Goal: Information Seeking & Learning: Learn about a topic

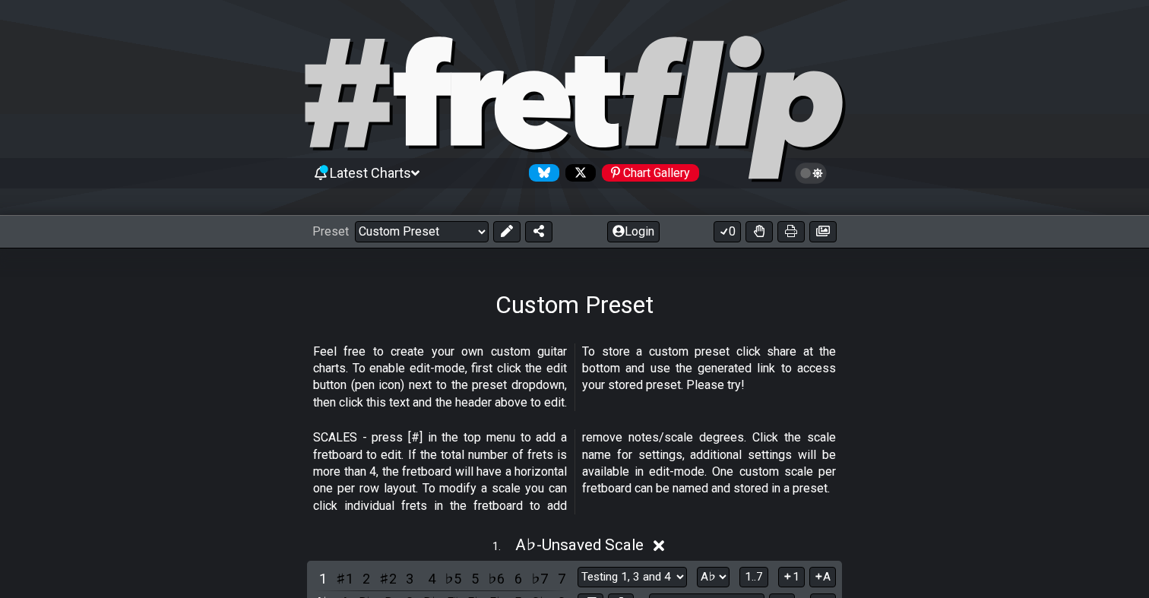
select select "/user-defined"
select select "C"
select select "A"
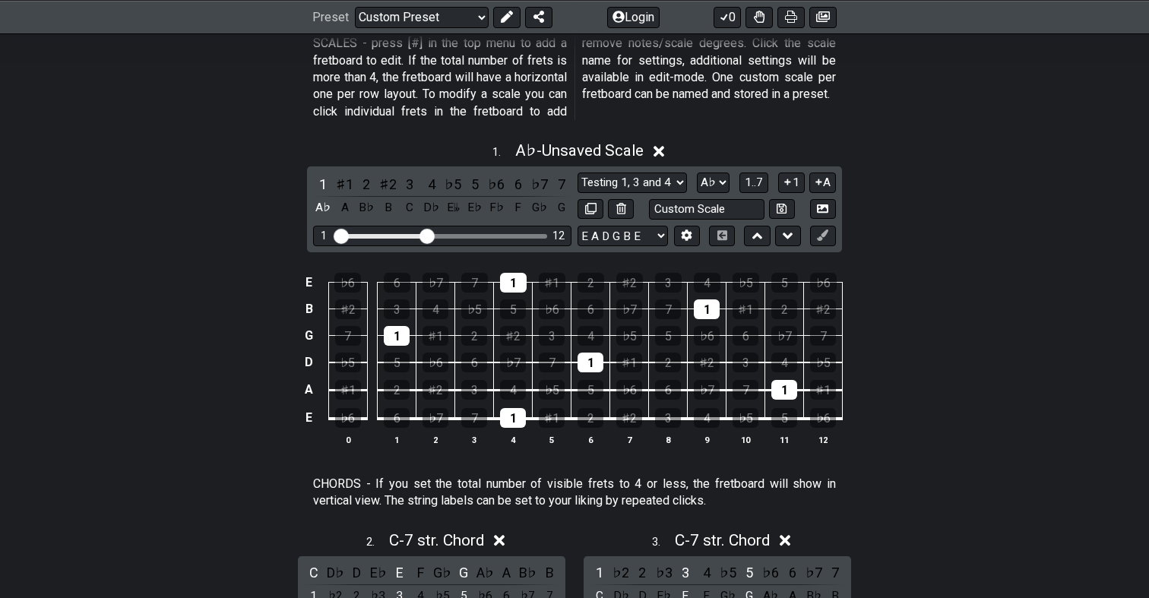
scroll to position [365, 0]
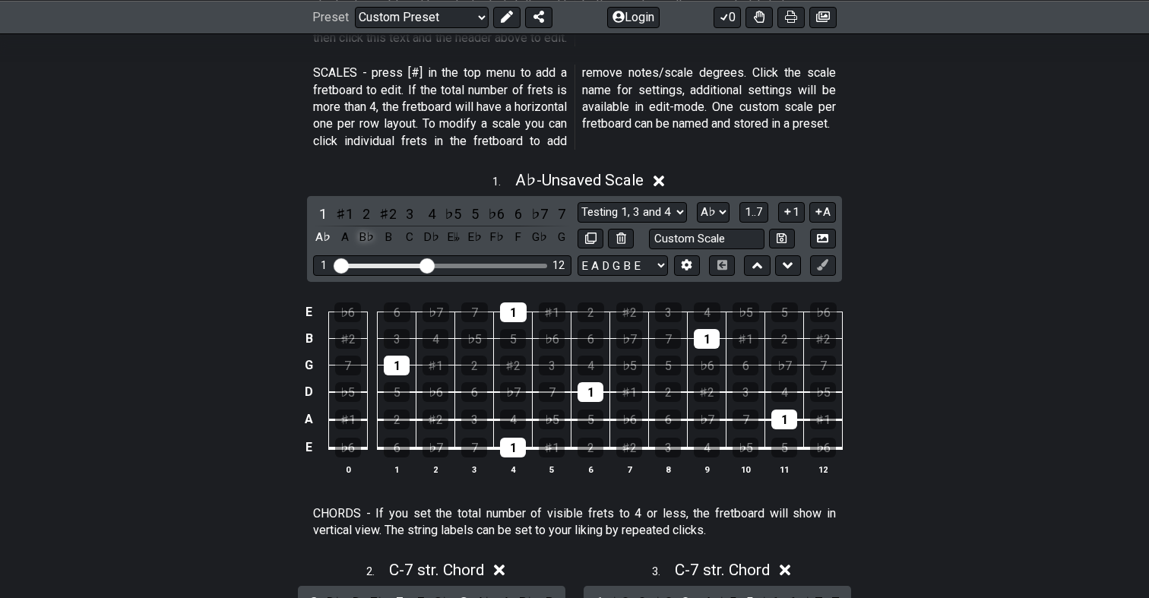
click at [363, 233] on div "B♭" at bounding box center [366, 237] width 20 height 21
click at [356, 233] on div "B♭" at bounding box center [366, 237] width 20 height 21
click at [410, 239] on div "C" at bounding box center [410, 237] width 20 height 21
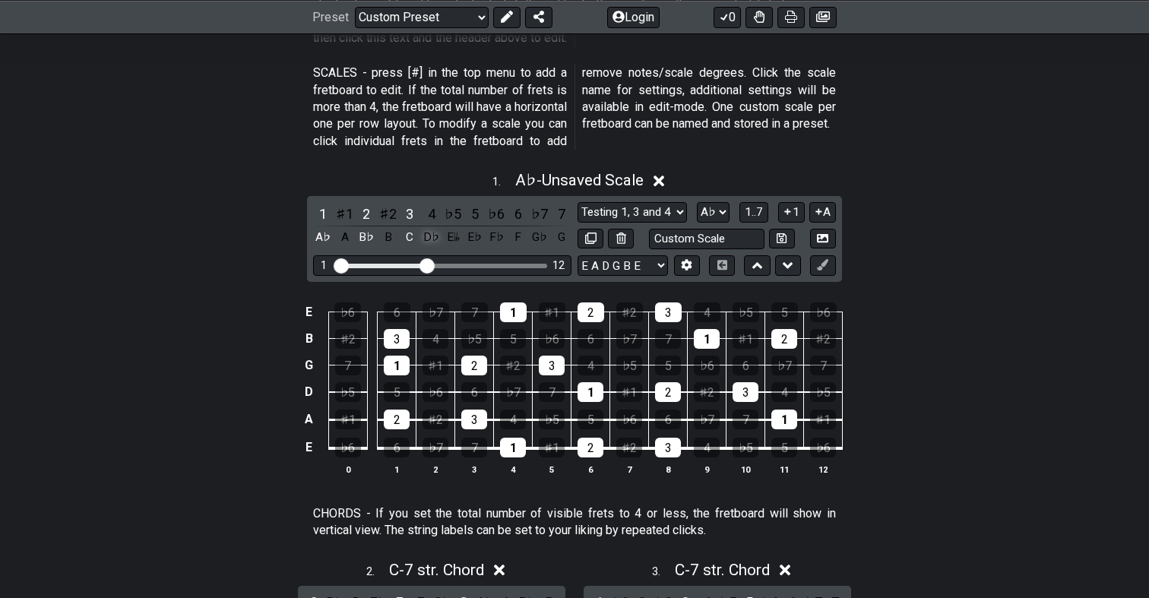
click at [426, 232] on div "D♭" at bounding box center [432, 237] width 20 height 21
click at [470, 236] on div "E♭" at bounding box center [475, 237] width 20 height 21
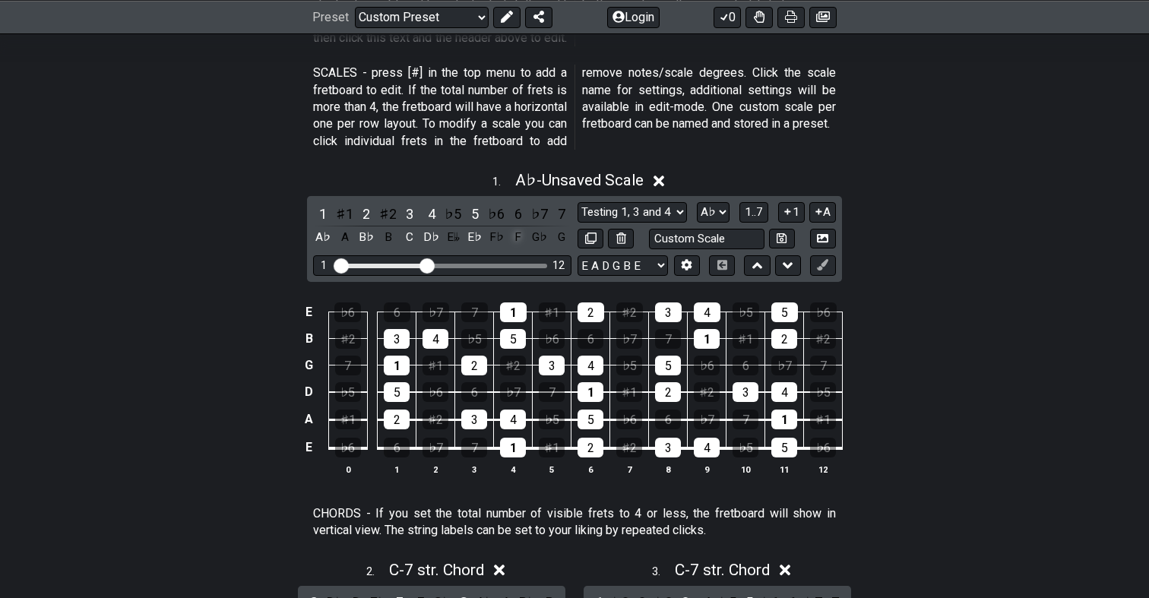
click at [514, 233] on div "F" at bounding box center [518, 237] width 20 height 21
click at [329, 233] on div "A♭" at bounding box center [323, 237] width 20 height 21
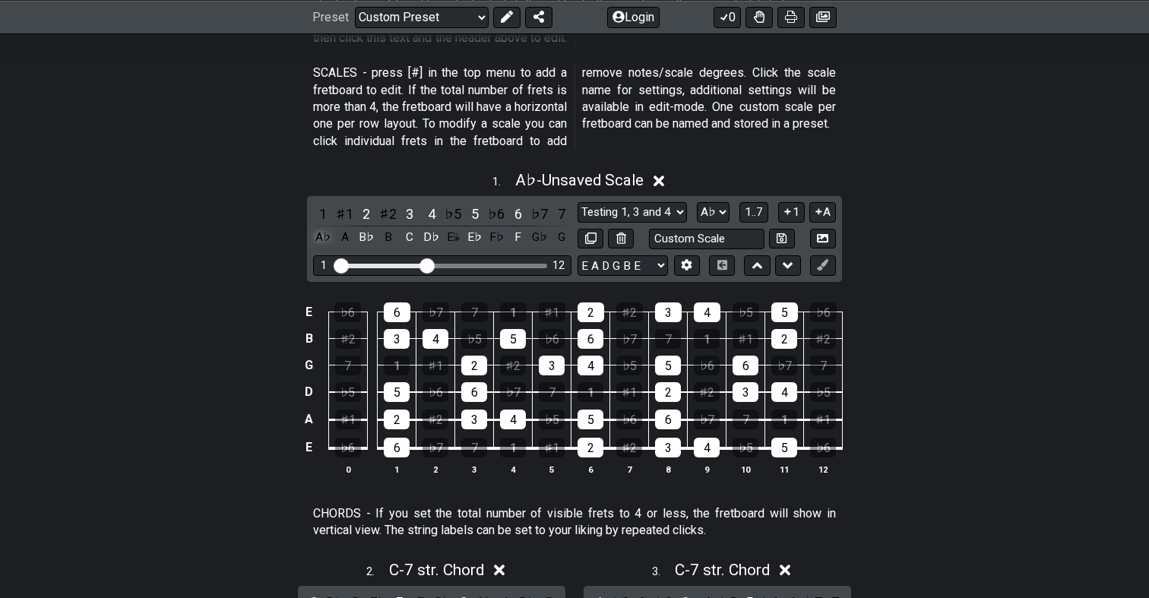
click at [329, 233] on div "A♭" at bounding box center [323, 237] width 20 height 21
click at [537, 230] on div "G♭" at bounding box center [540, 237] width 20 height 21
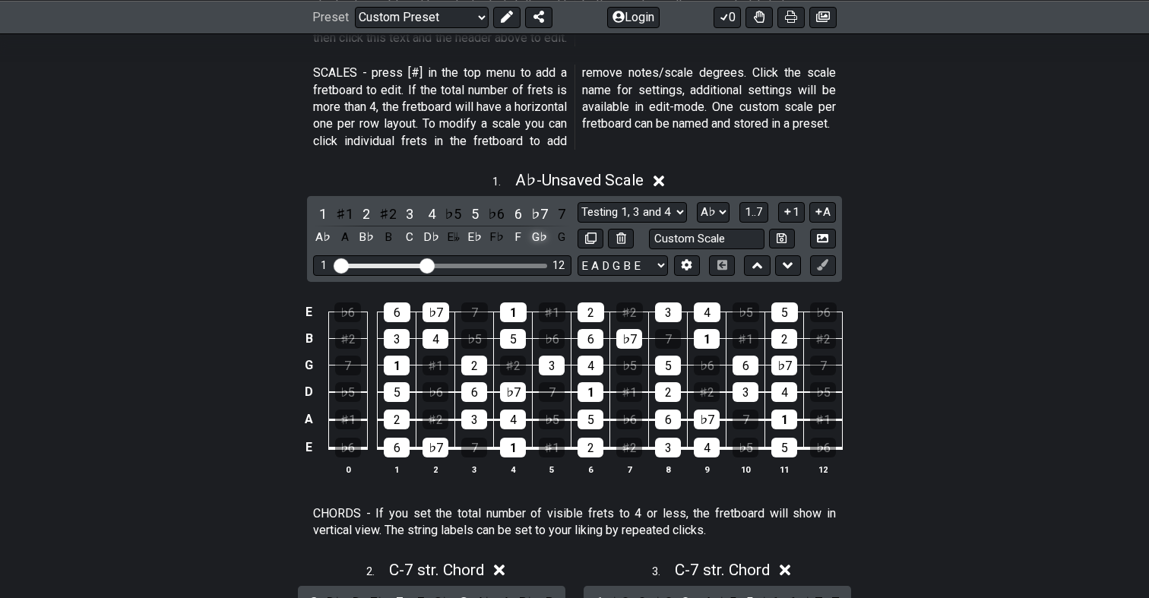
click at [537, 231] on div "G♭" at bounding box center [540, 237] width 20 height 21
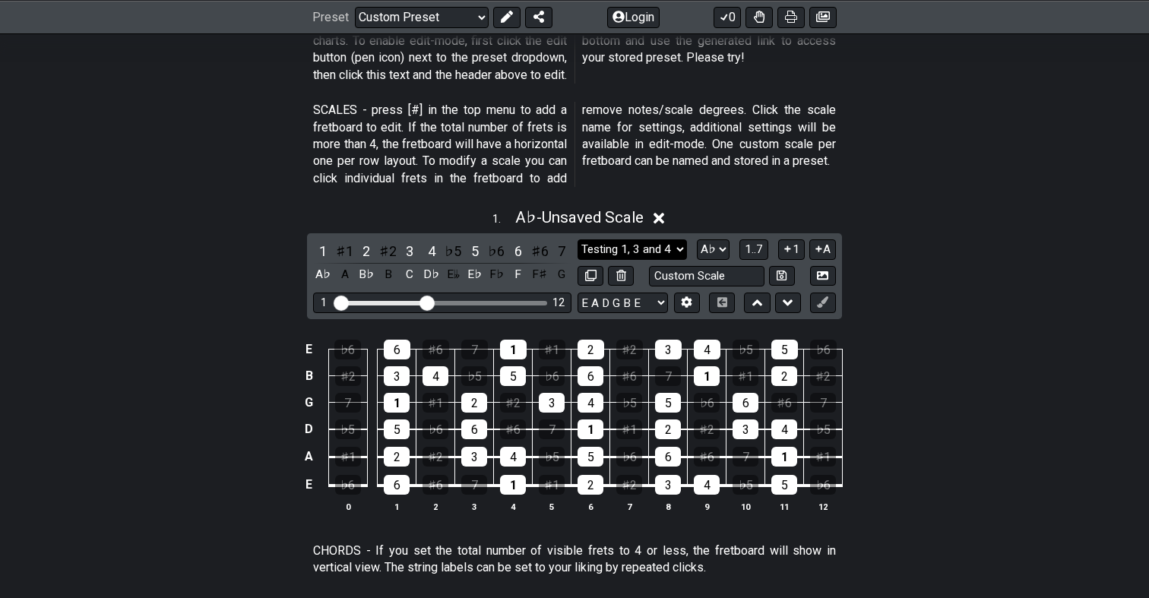
scroll to position [324, 0]
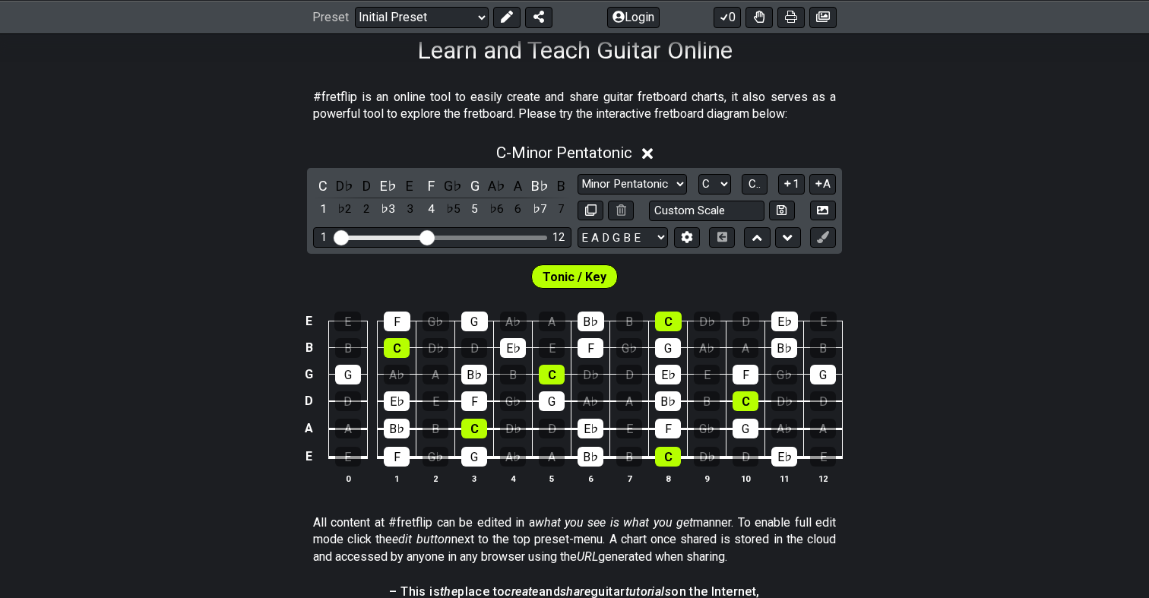
scroll to position [254, 0]
select select "Ab"
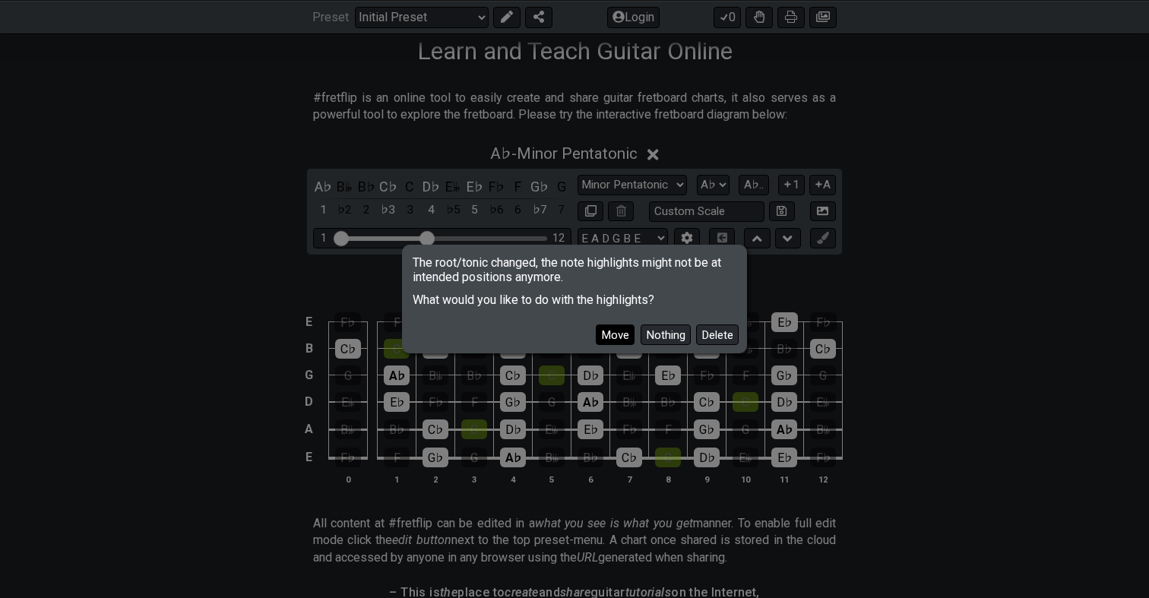
click at [607, 326] on button "Move" at bounding box center [615, 335] width 39 height 21
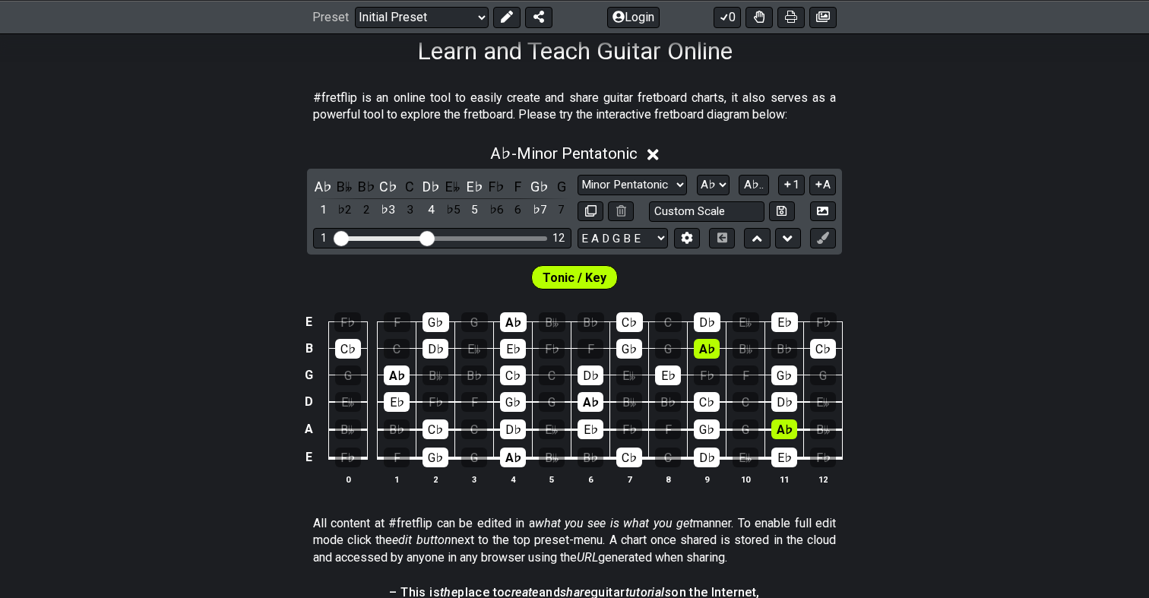
scroll to position [223, 0]
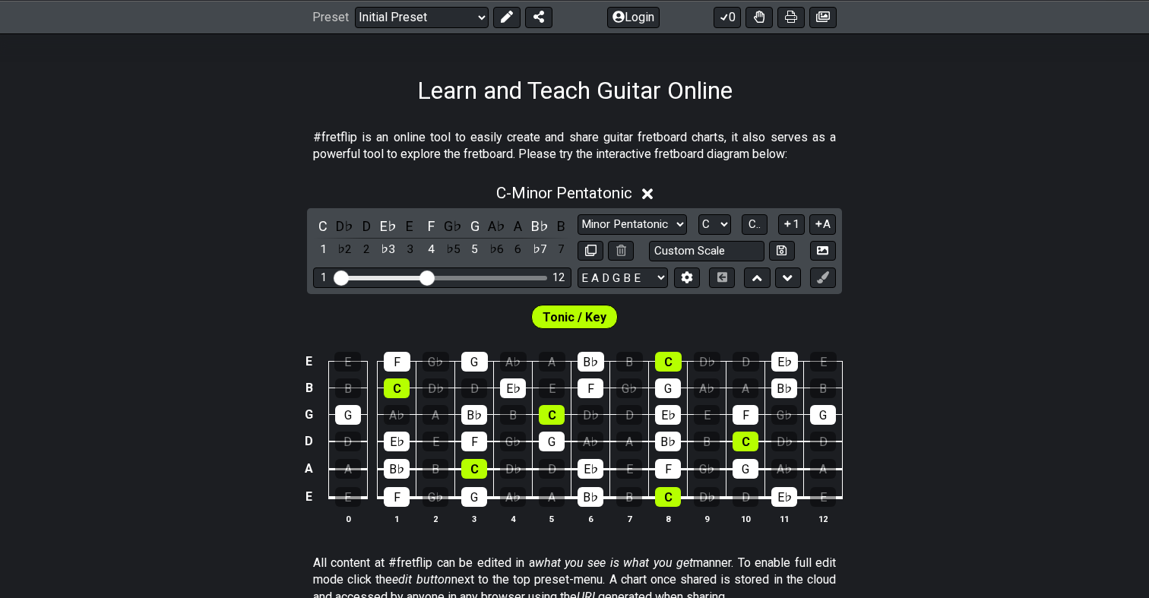
scroll to position [202, 0]
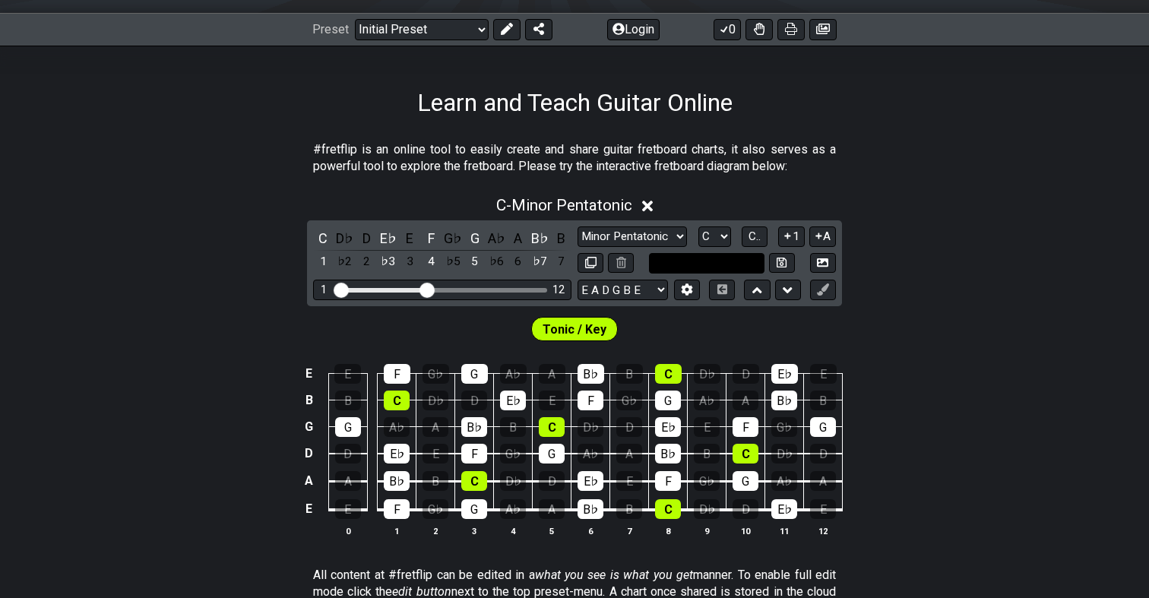
click at [713, 261] on input "text" at bounding box center [707, 263] width 116 height 21
type input "Custom Scale"
click at [718, 217] on div "C - Minor Pentatonic C D♭ D E♭ E F G♭ G A♭ A B♭ B 1 ♭2 2 ♭3 3 4 ♭5 5 ♭6 6 ♭7 7 …" at bounding box center [574, 372] width 1149 height 371
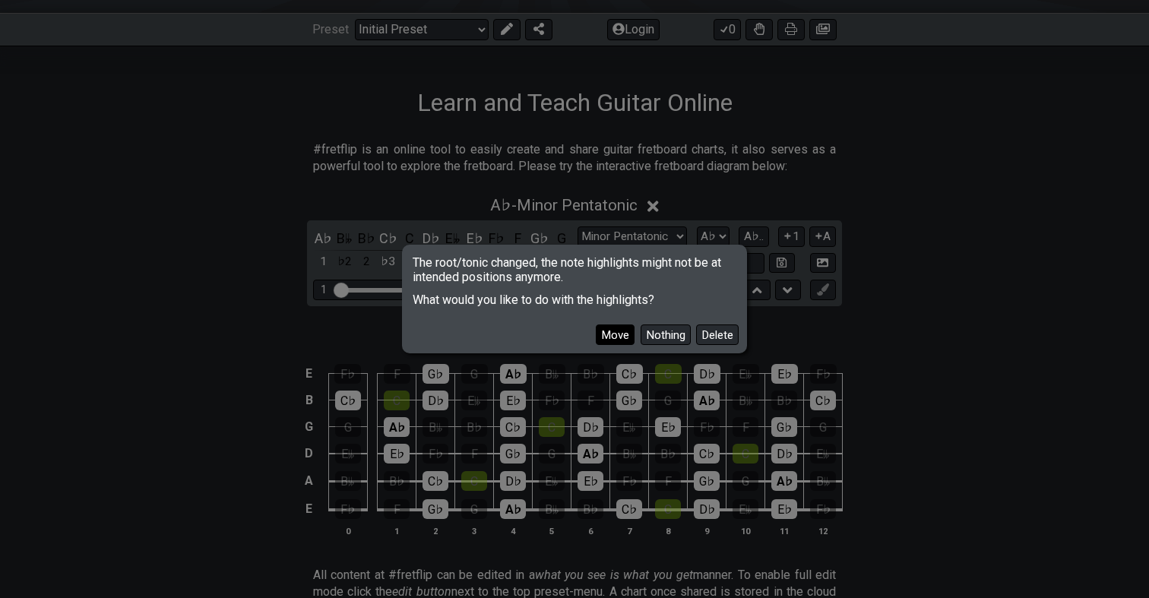
click at [613, 337] on button "Move" at bounding box center [615, 335] width 39 height 21
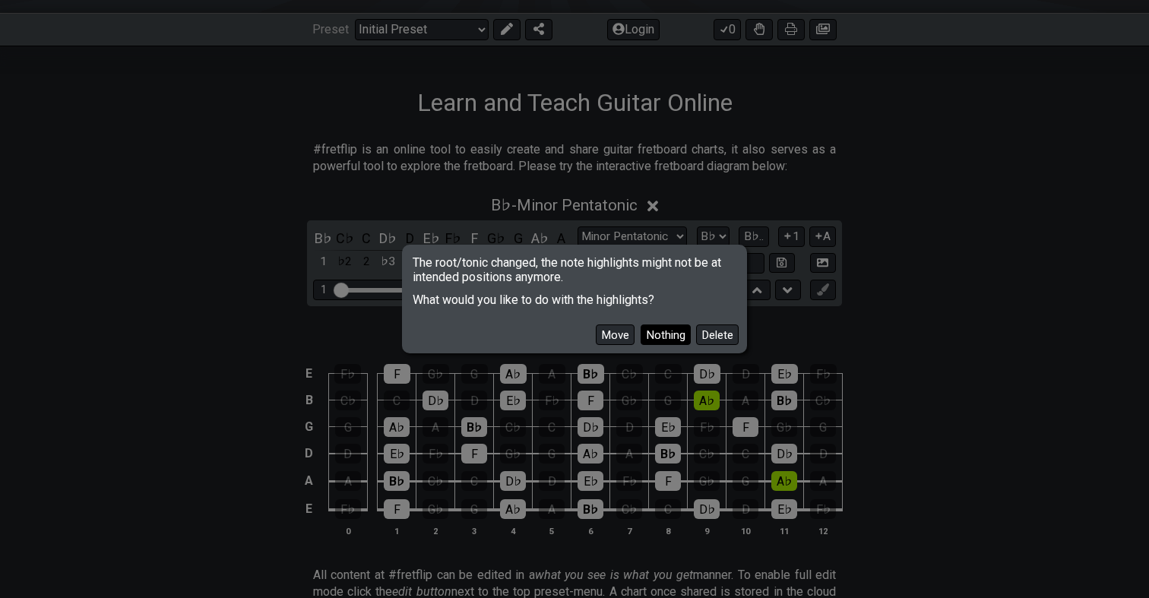
click at [675, 336] on button "Nothing" at bounding box center [666, 335] width 50 height 21
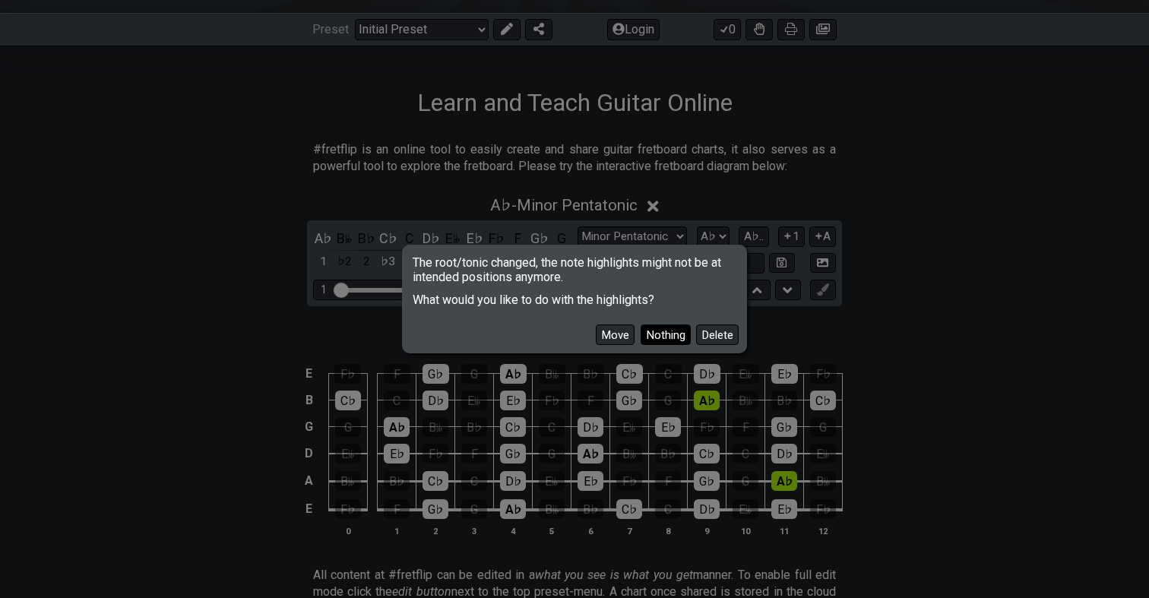
click at [664, 335] on button "Nothing" at bounding box center [666, 335] width 50 height 21
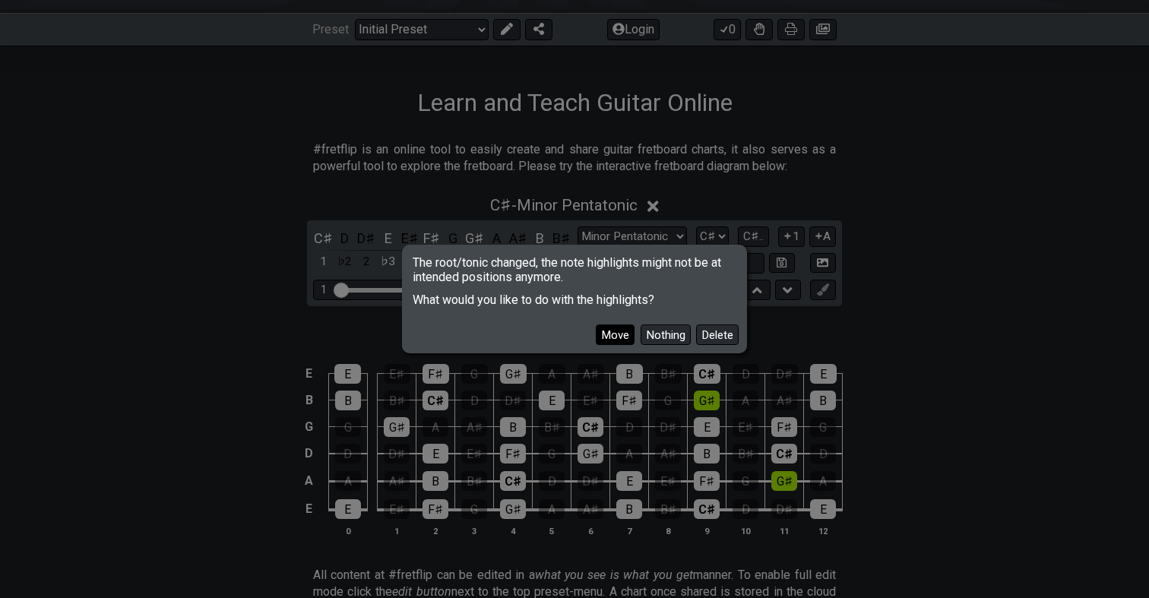
click at [610, 333] on button "Move" at bounding box center [615, 335] width 39 height 21
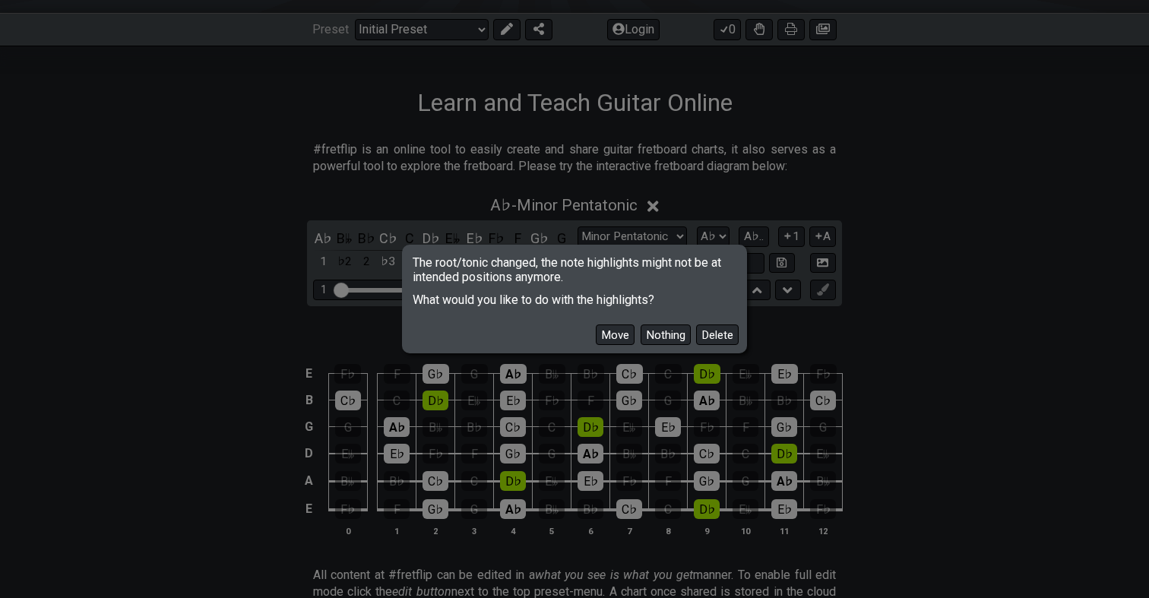
click at [615, 324] on div "Move Nothing Delete" at bounding box center [574, 329] width 341 height 44
click at [614, 328] on button "Move" at bounding box center [615, 335] width 39 height 21
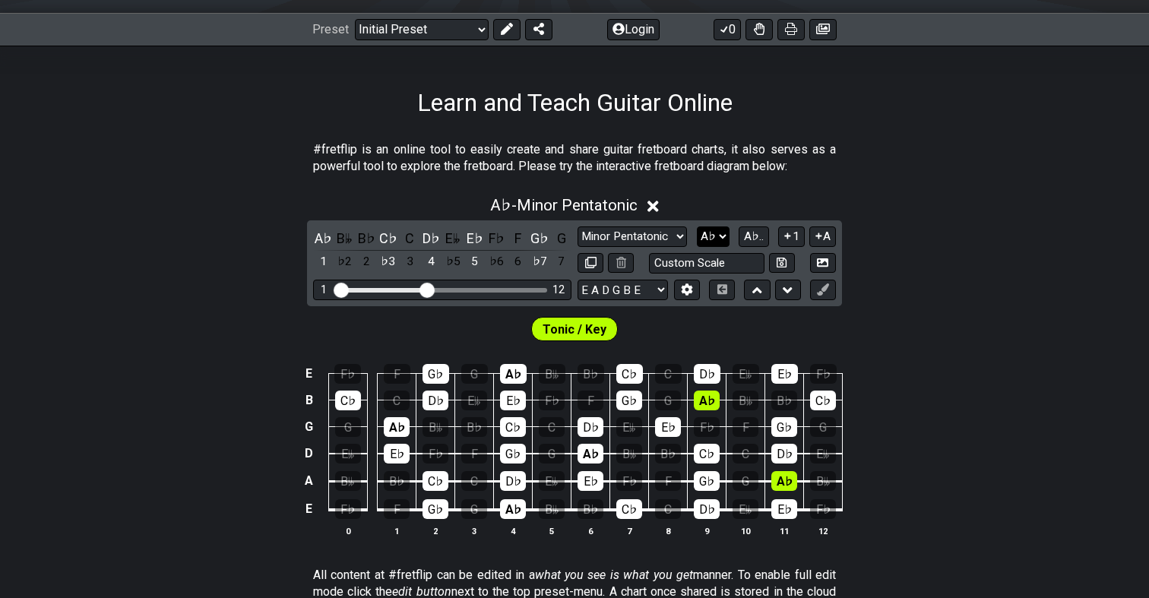
select select "A#"
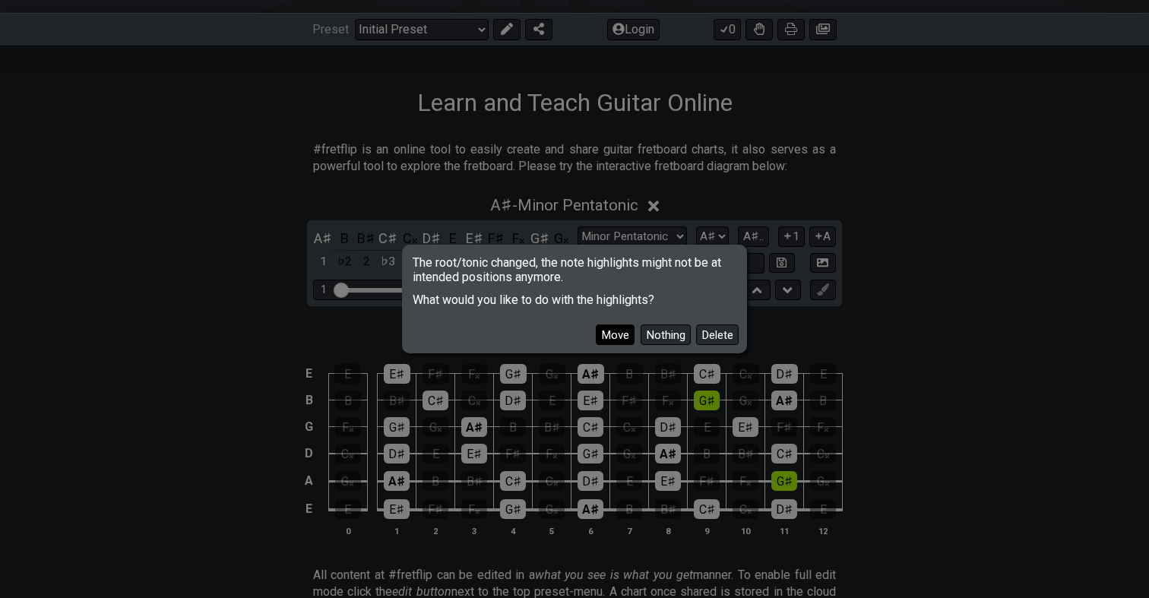
click at [607, 335] on button "Move" at bounding box center [615, 335] width 39 height 21
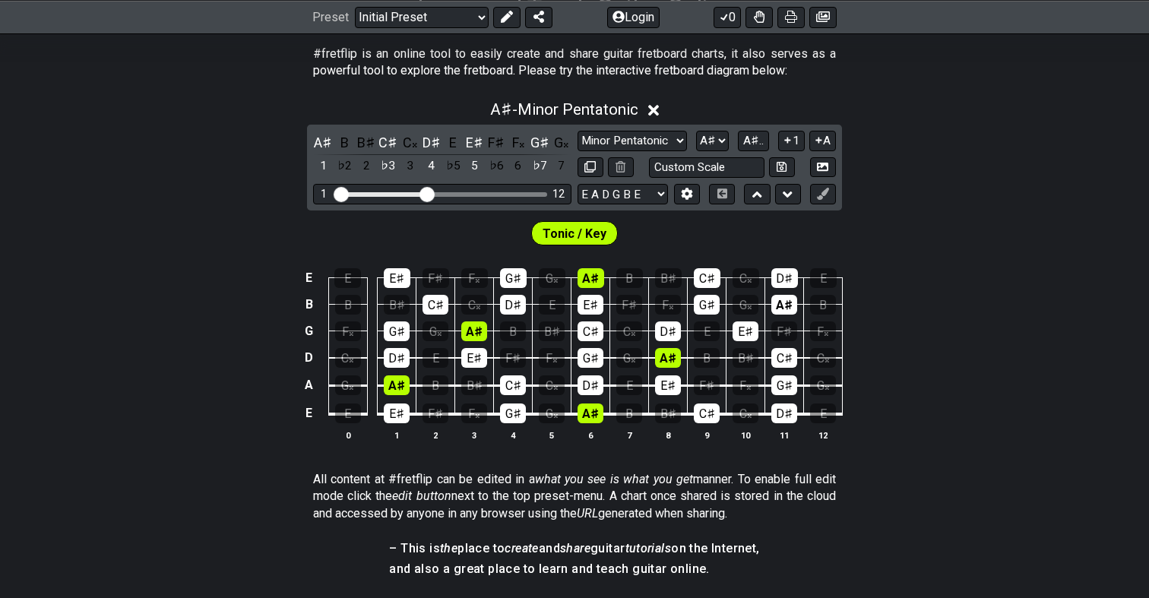
click at [891, 293] on div "E E E♯ F♯ F𝄪 G♯ G𝄪 A♯ B B♯ C♯ C𝄪 D♯ E B B B♯ C♯ C𝄪 D♯ E E♯ F♯ F𝄪 G♯ G𝄪 A♯ B G F…" at bounding box center [574, 356] width 1149 height 214
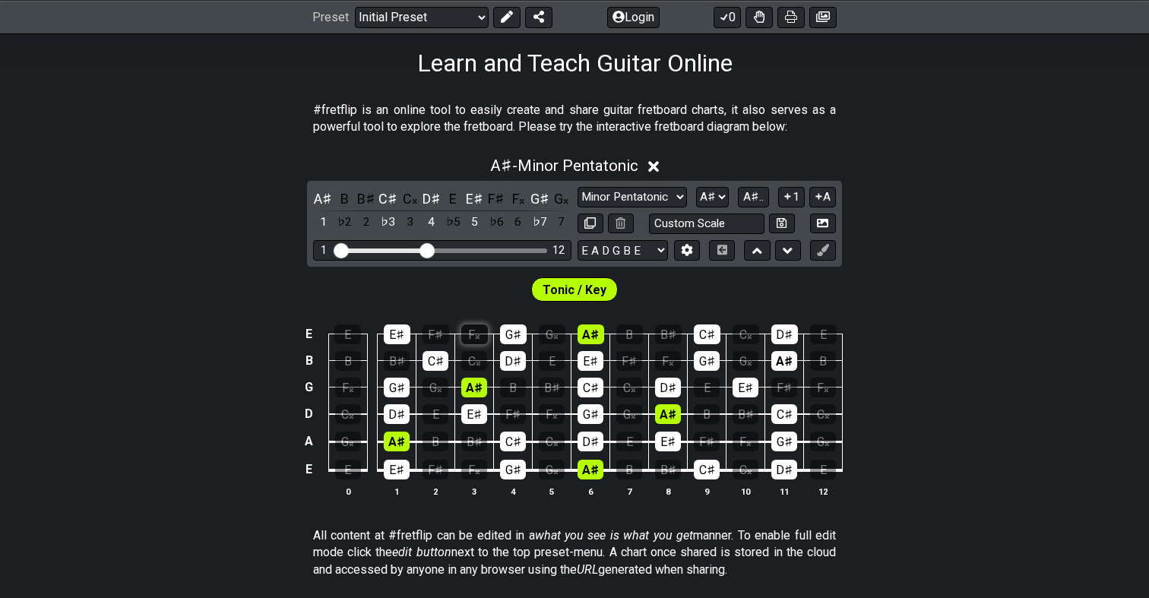
scroll to position [234, 0]
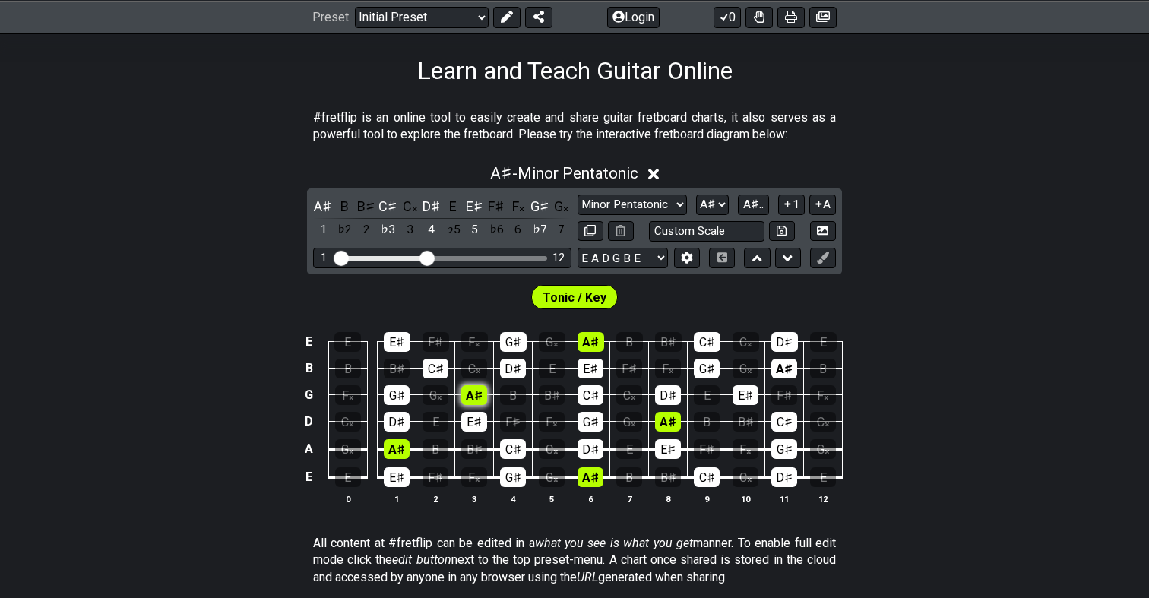
click at [469, 397] on div "A♯" at bounding box center [474, 395] width 26 height 20
click at [318, 224] on div "1" at bounding box center [323, 230] width 20 height 21
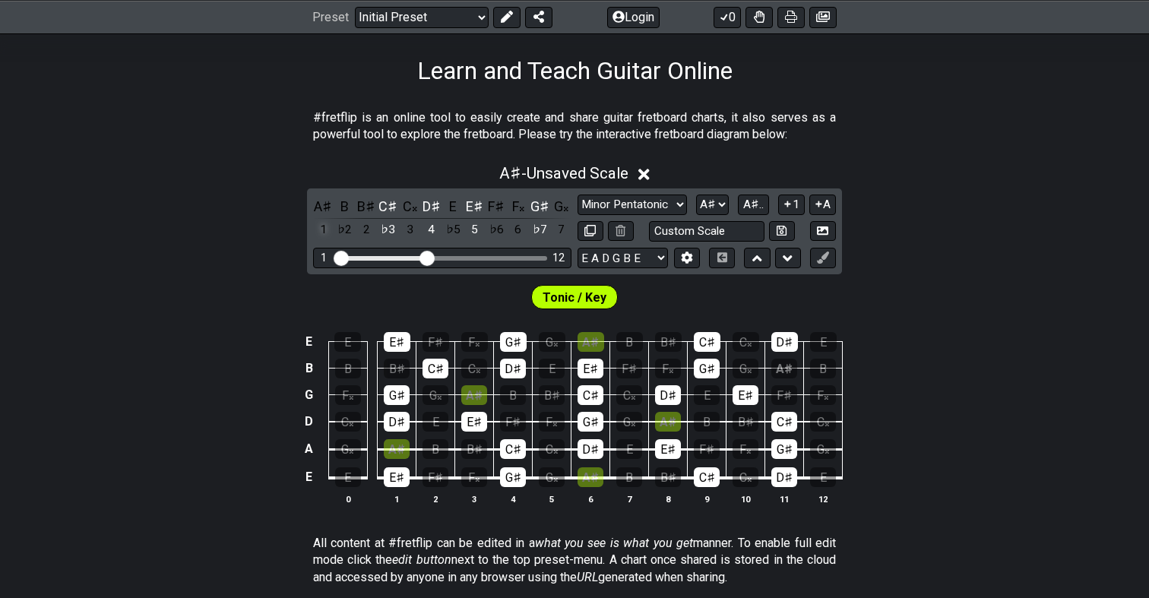
click at [318, 224] on div "1" at bounding box center [323, 230] width 20 height 21
click at [784, 261] on icon at bounding box center [788, 258] width 10 height 15
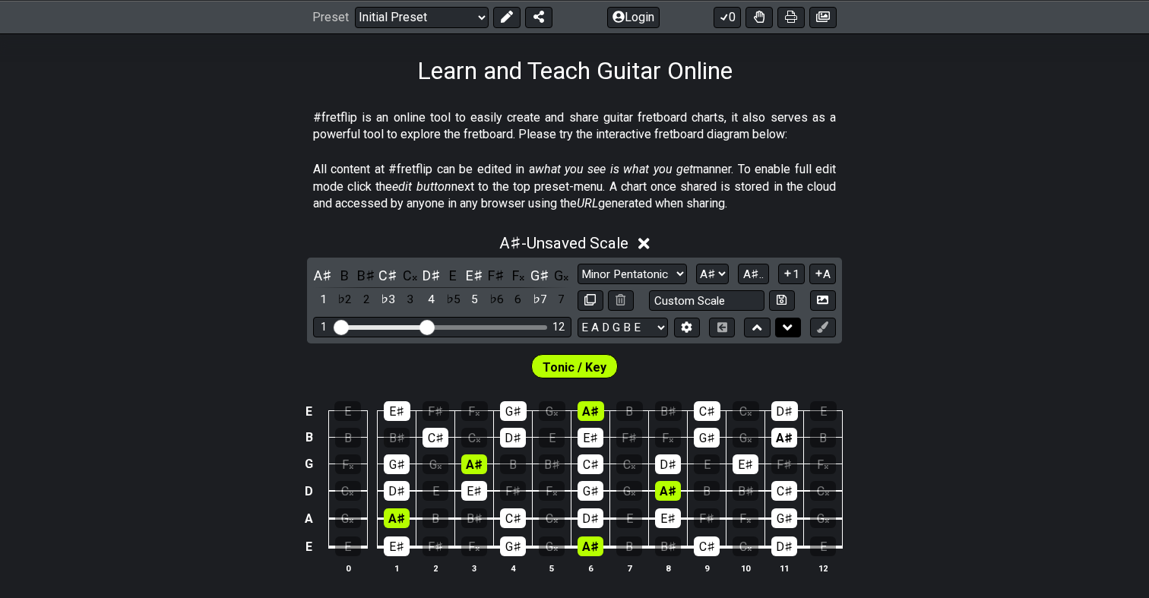
click at [794, 334] on button at bounding box center [788, 328] width 26 height 21
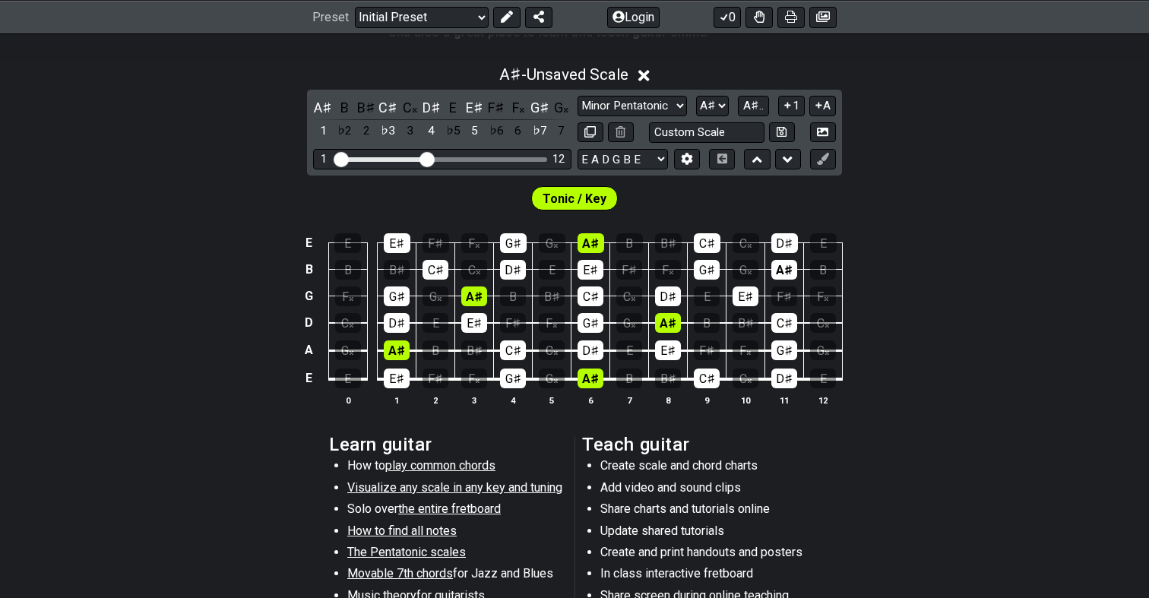
scroll to position [455, 0]
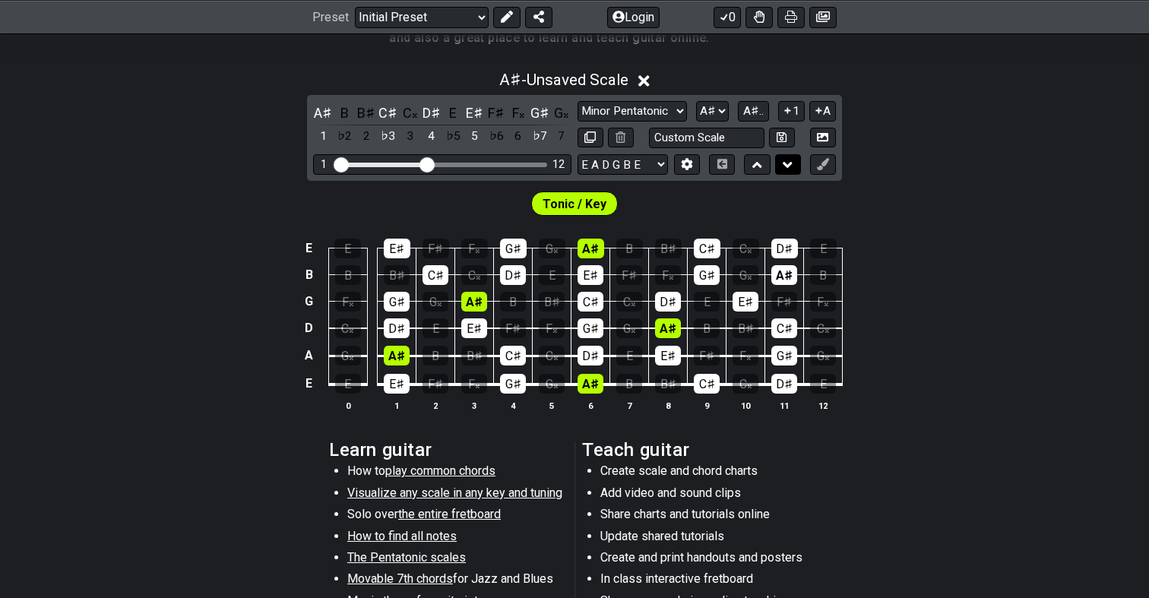
click at [780, 163] on button at bounding box center [788, 164] width 26 height 21
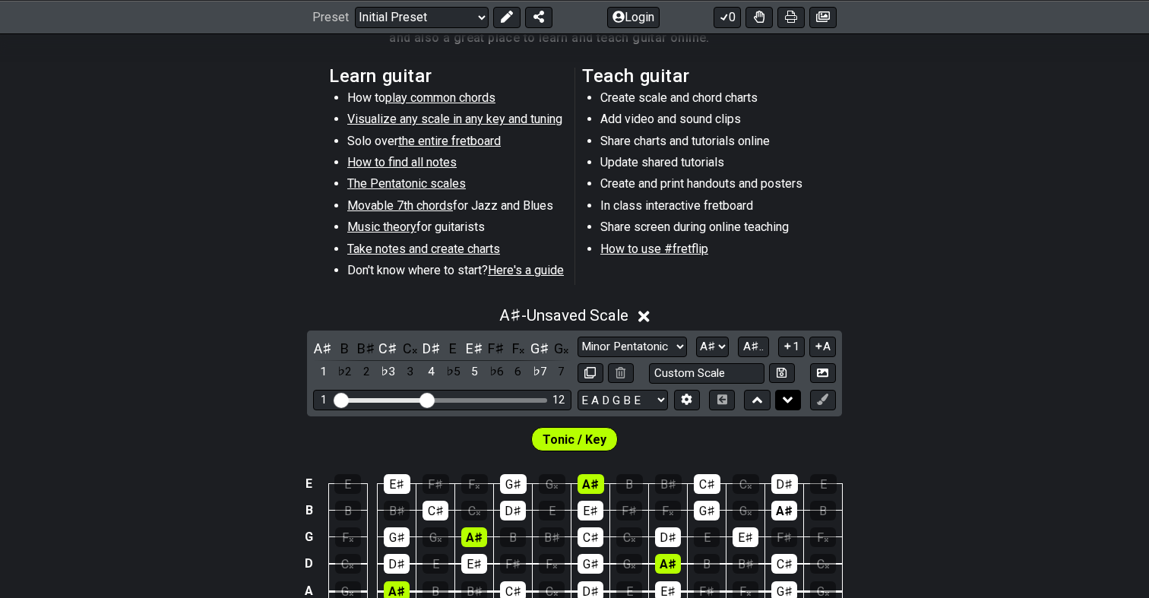
click at [785, 398] on icon at bounding box center [788, 400] width 10 height 6
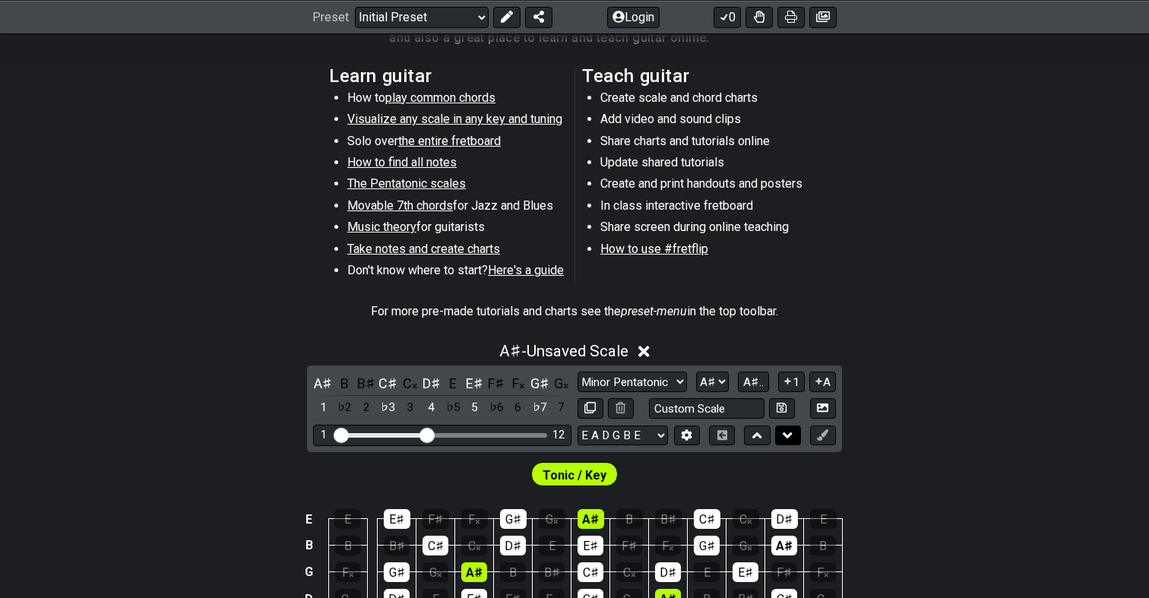
click at [788, 438] on icon at bounding box center [788, 435] width 10 height 15
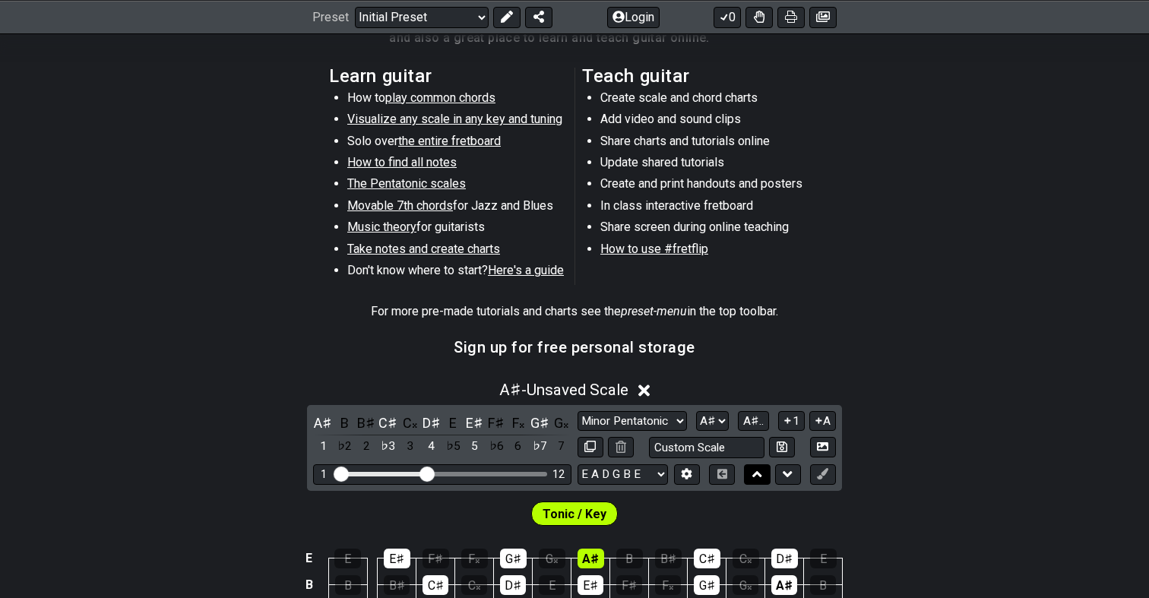
click at [761, 472] on icon at bounding box center [757, 474] width 10 height 6
click at [761, 491] on div "Tonic / Key" at bounding box center [574, 510] width 1149 height 38
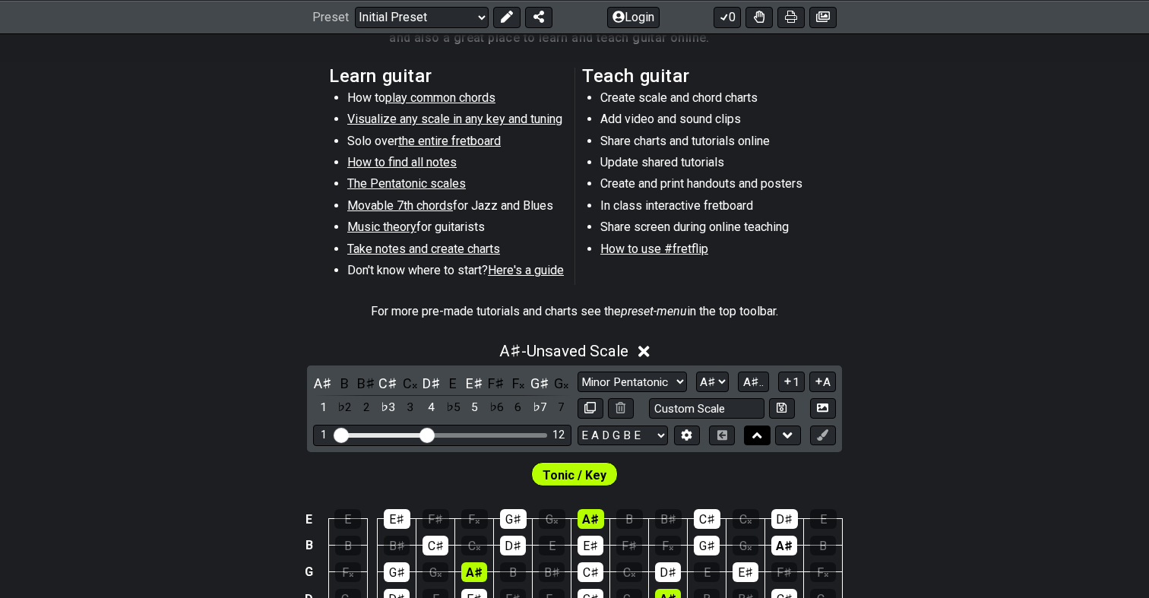
click at [762, 436] on icon at bounding box center [757, 435] width 10 height 6
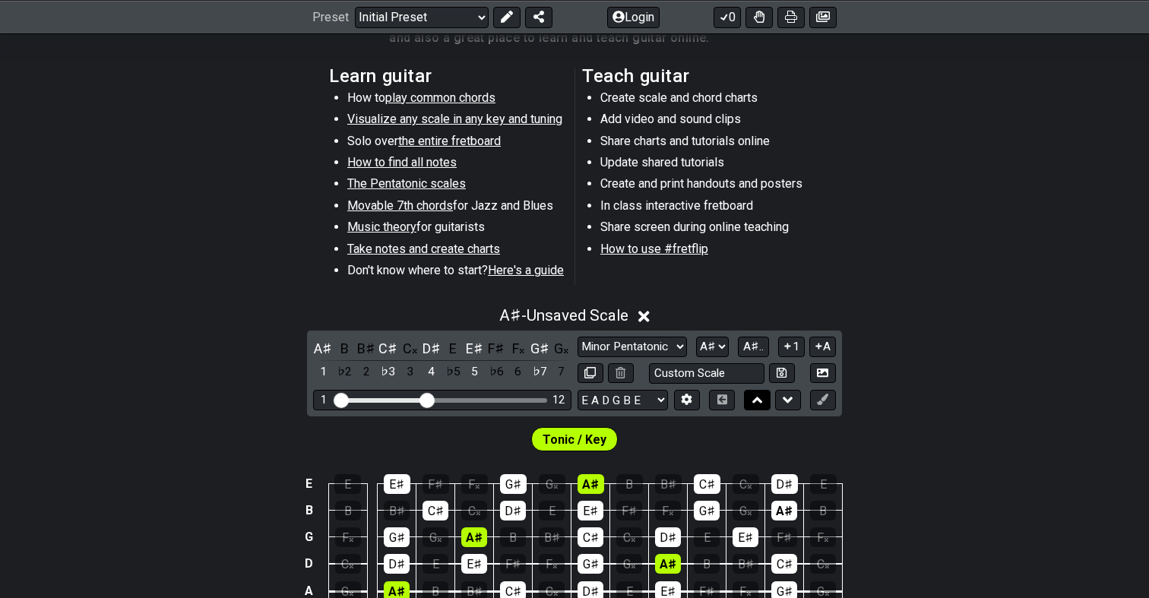
click at [756, 395] on icon at bounding box center [757, 399] width 10 height 15
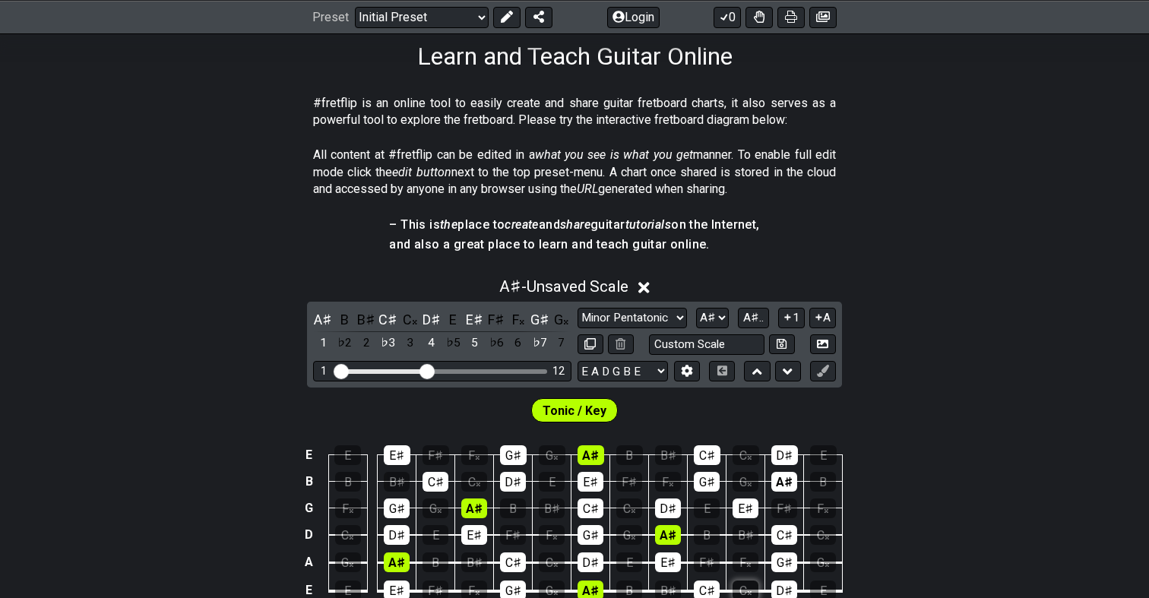
scroll to position [158, 0]
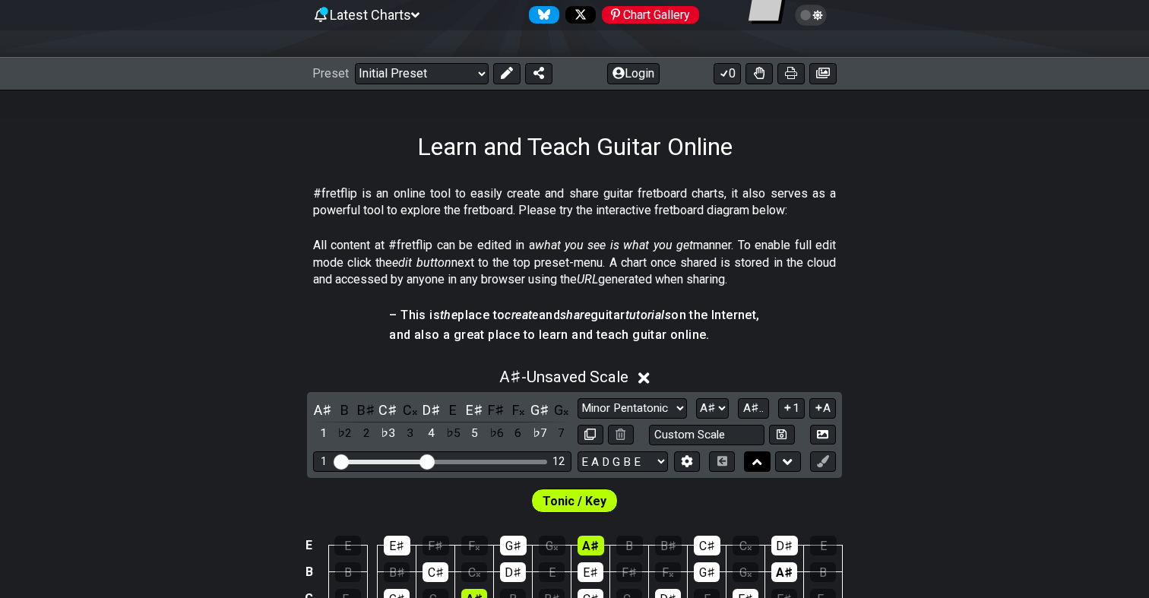
click at [759, 461] on icon at bounding box center [757, 462] width 10 height 6
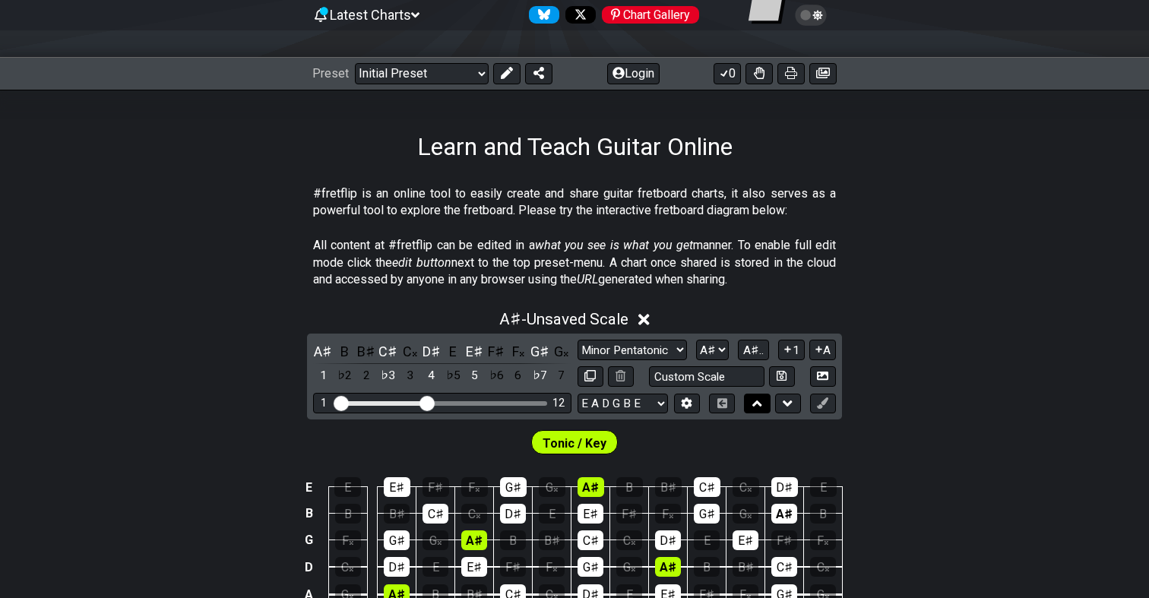
click at [749, 404] on button at bounding box center [757, 404] width 26 height 21
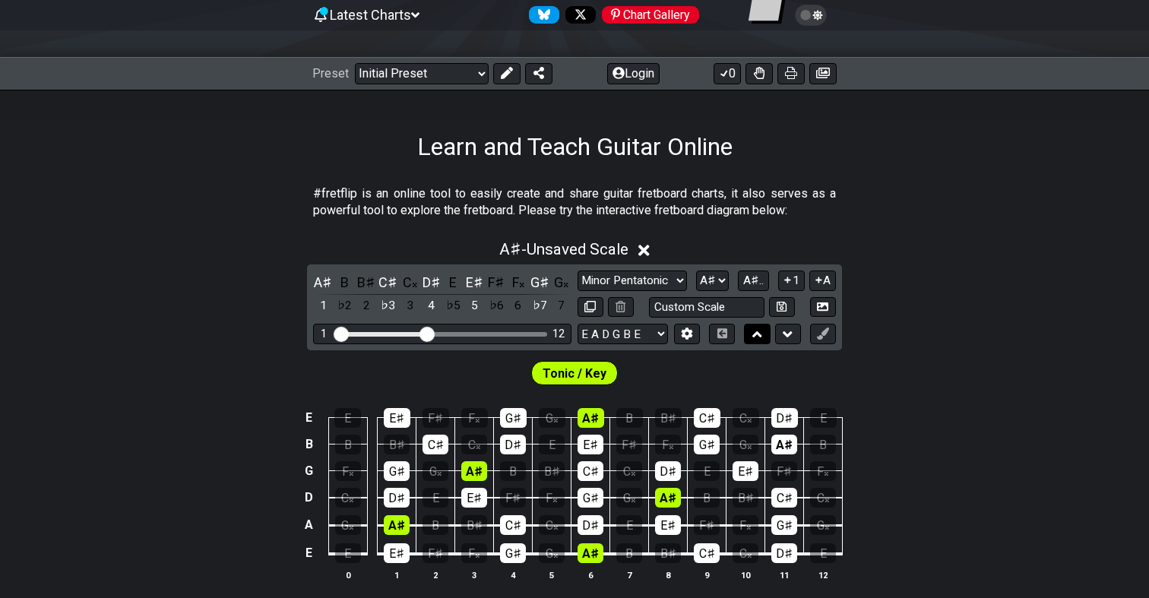
click at [754, 333] on icon at bounding box center [757, 334] width 10 height 15
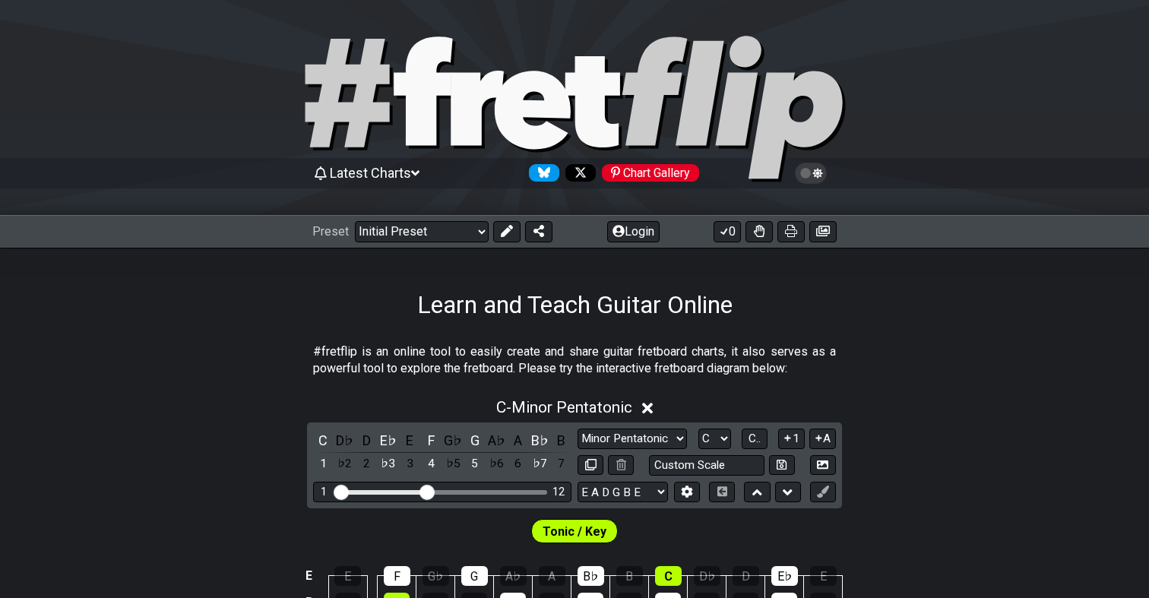
scroll to position [158, 0]
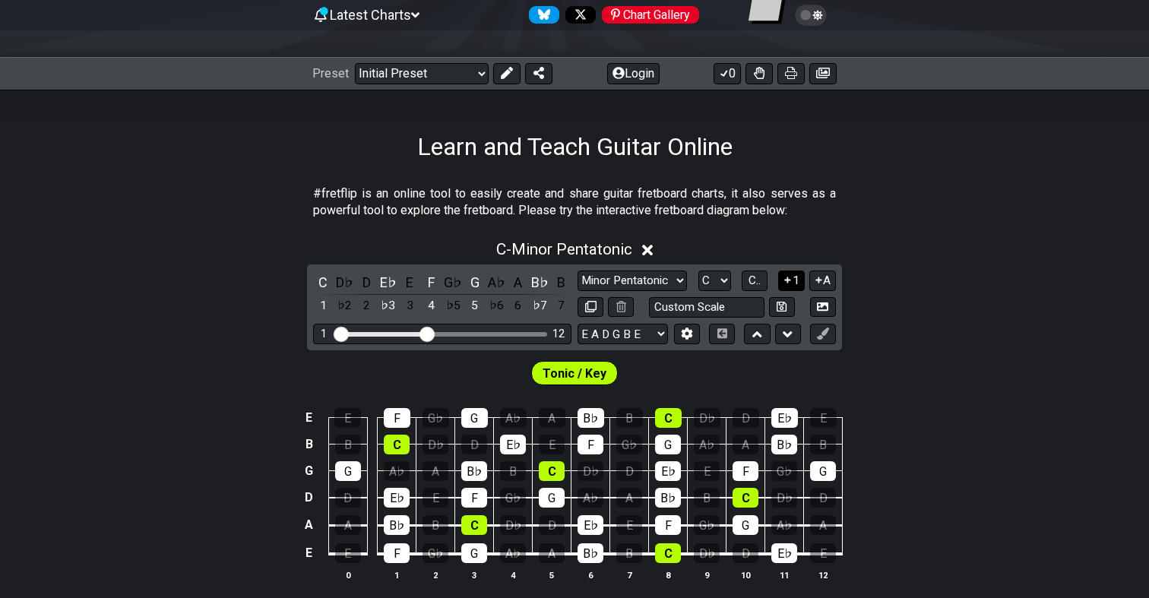
click at [790, 282] on icon at bounding box center [788, 279] width 14 height 11
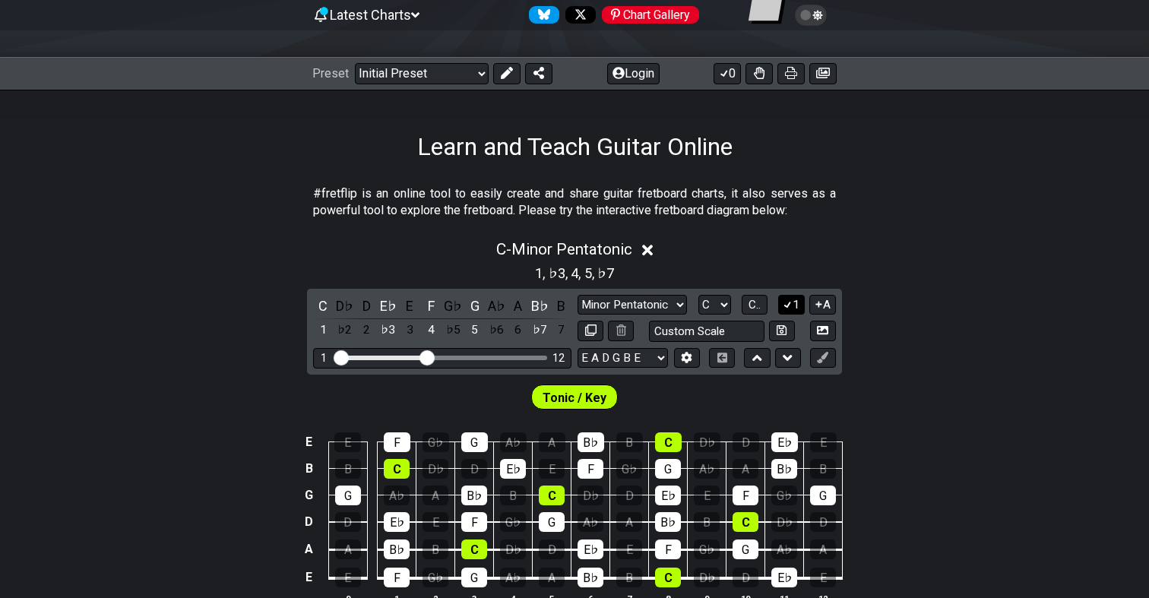
click at [793, 308] on button "1" at bounding box center [791, 305] width 26 height 21
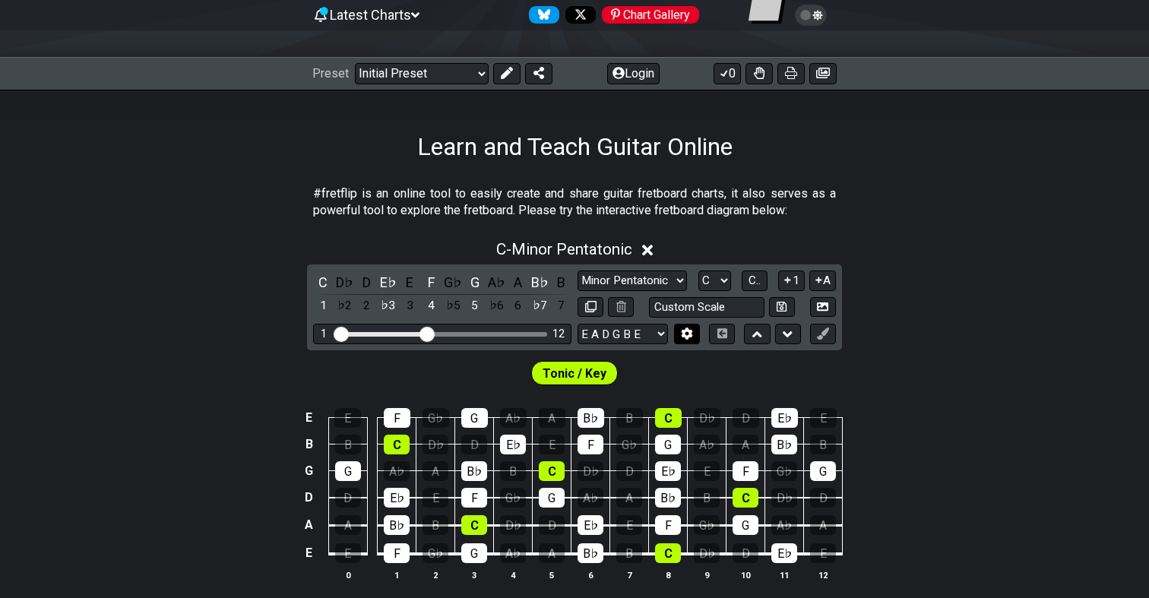
click at [683, 333] on icon at bounding box center [687, 333] width 11 height 11
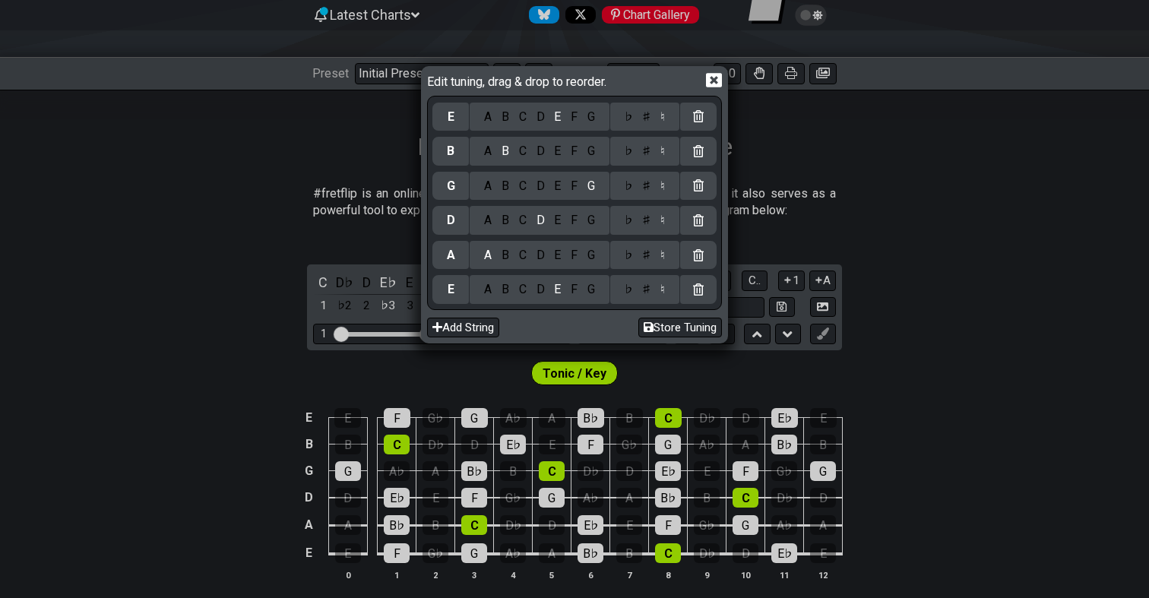
click at [683, 333] on button "Store Tuning" at bounding box center [680, 328] width 84 height 21
click at [716, 75] on icon at bounding box center [714, 80] width 16 height 14
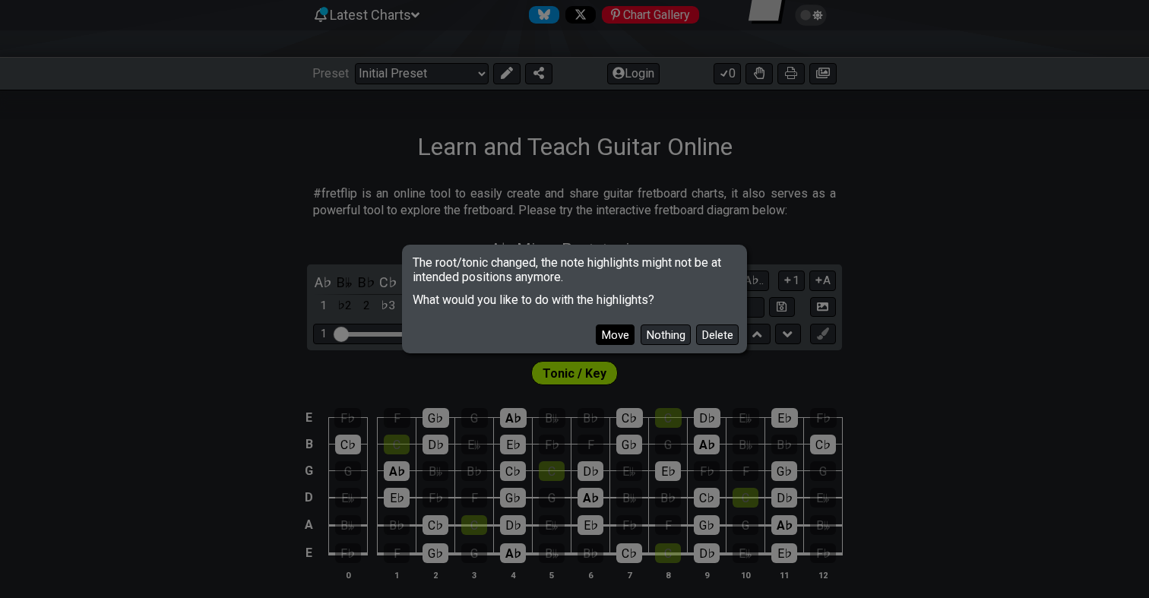
click at [628, 333] on button "Move" at bounding box center [615, 335] width 39 height 21
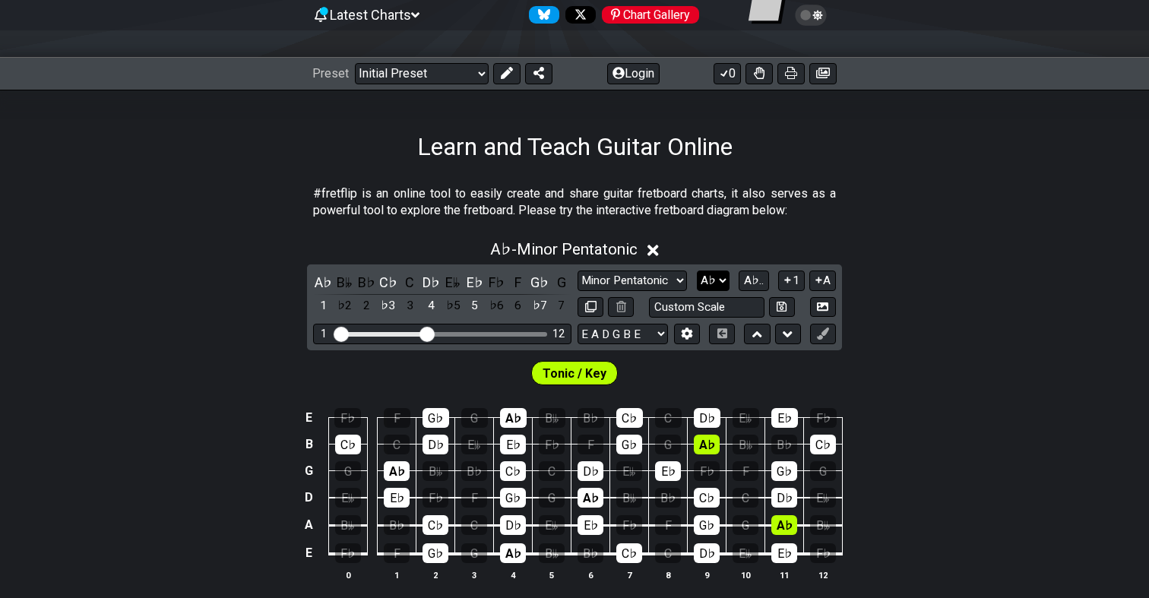
select select "A#"
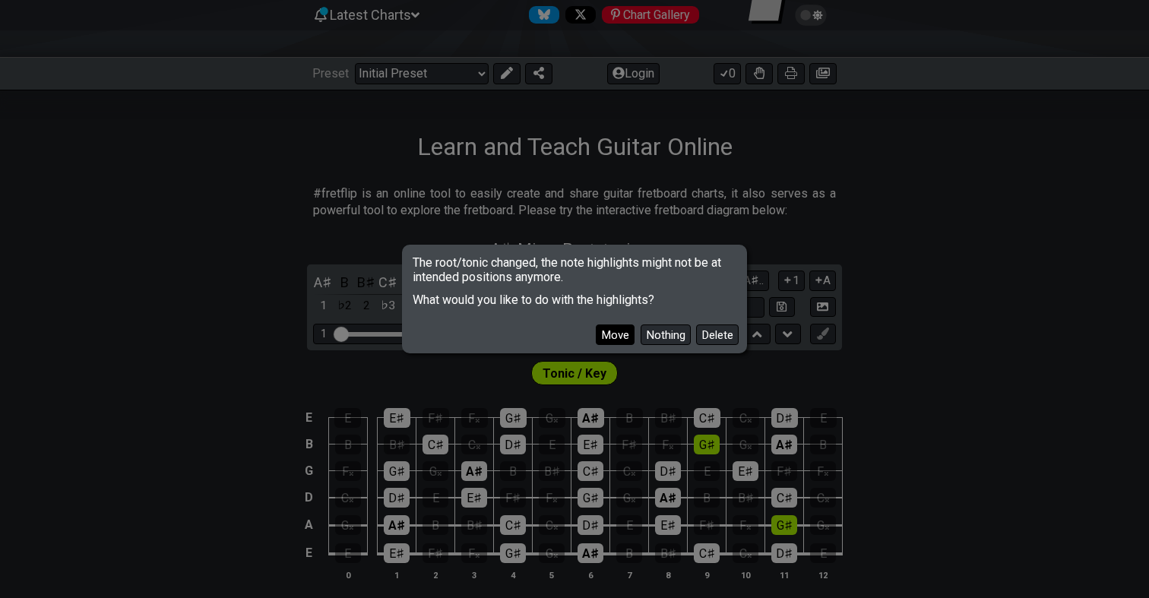
click at [611, 336] on button "Move" at bounding box center [615, 335] width 39 height 21
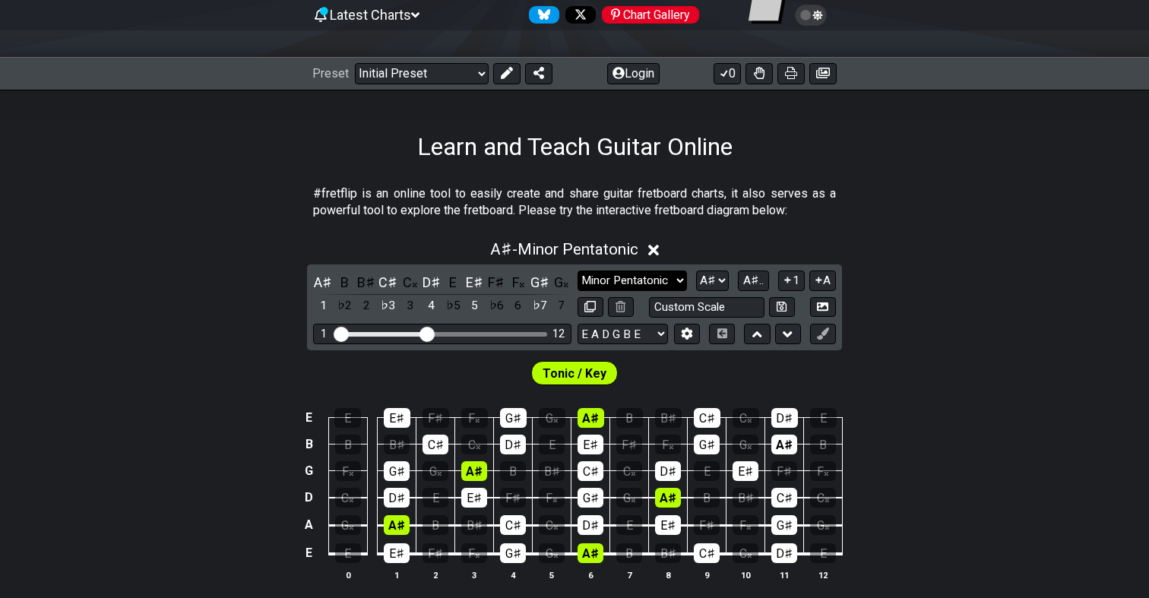
select select "Minor"
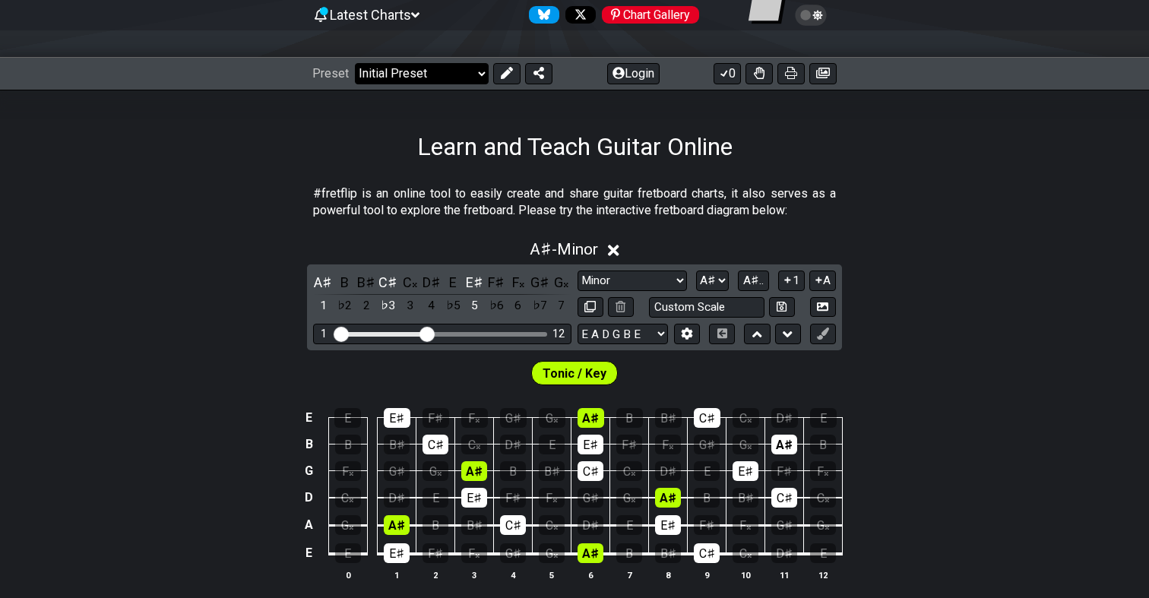
select select "/welcome"
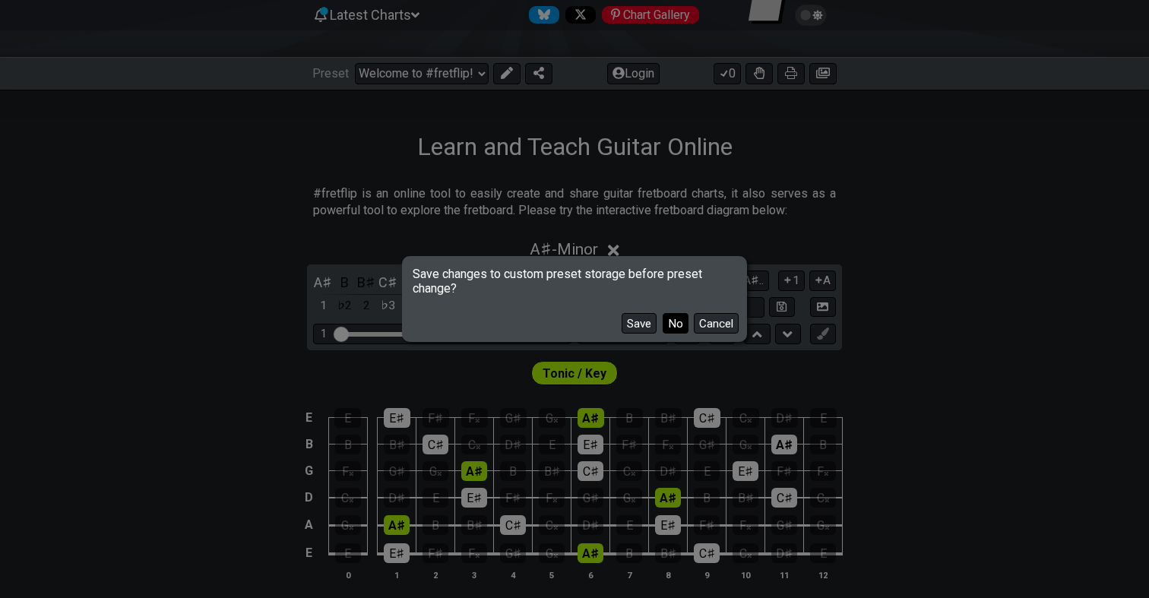
click at [666, 315] on button "No" at bounding box center [676, 323] width 26 height 21
select select "Minor Pentatonic"
select select "C"
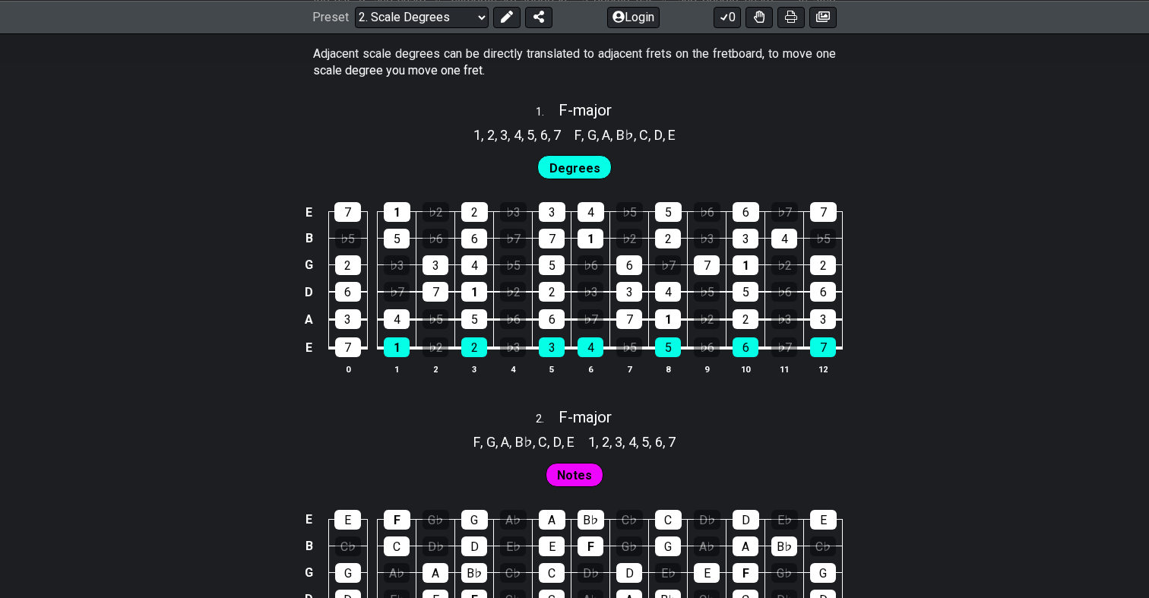
scroll to position [952, 0]
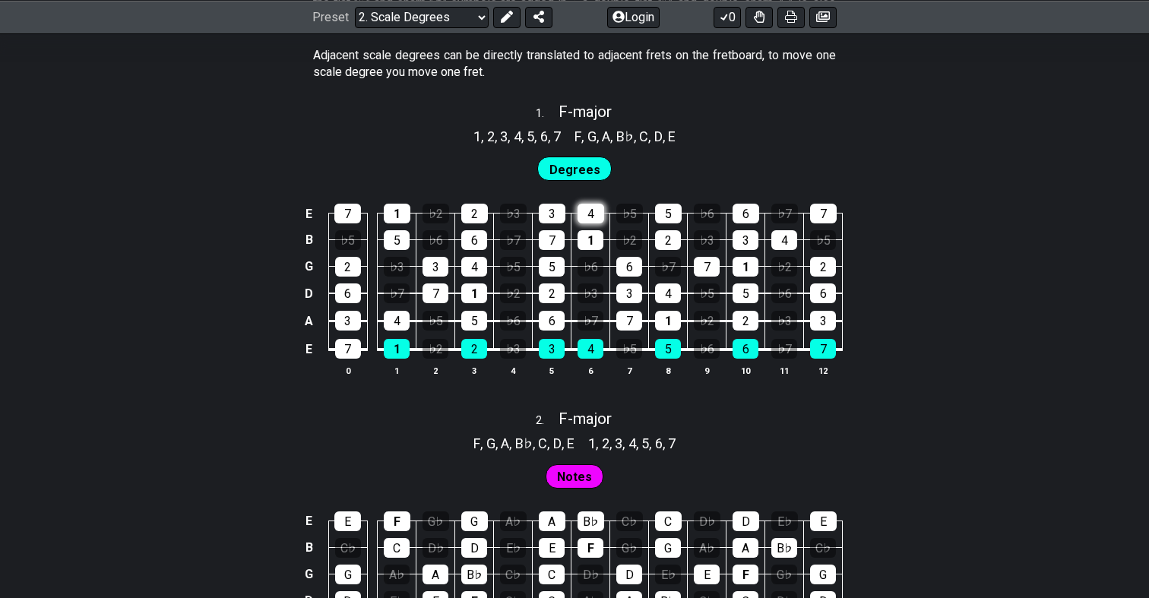
click at [594, 204] on div "4" at bounding box center [591, 214] width 27 height 20
click at [593, 233] on div "1" at bounding box center [591, 240] width 26 height 20
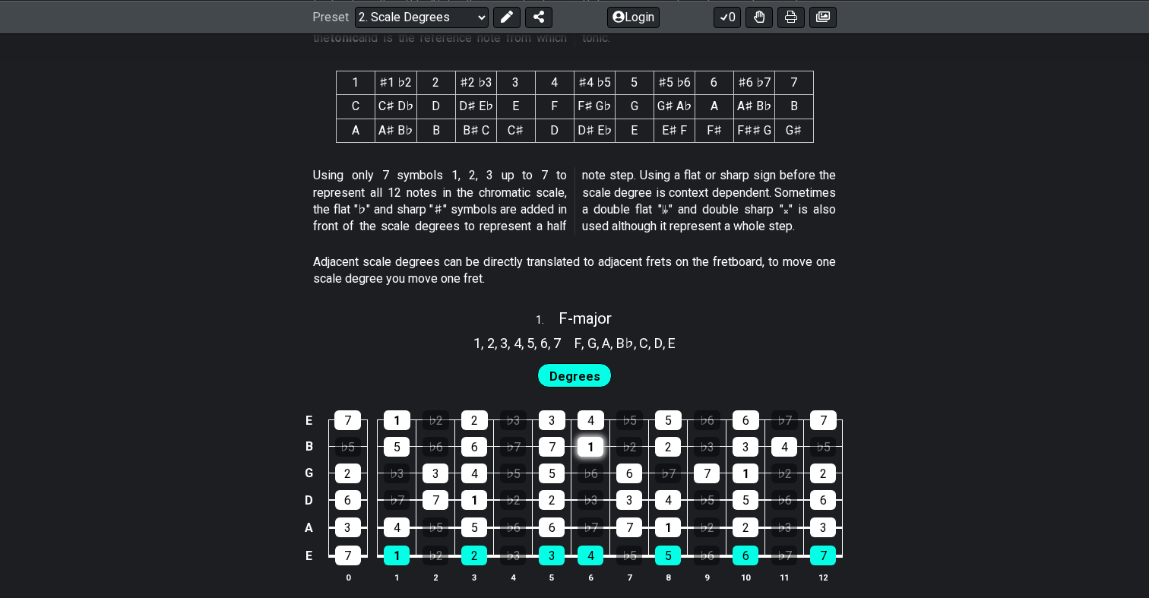
scroll to position [716, 0]
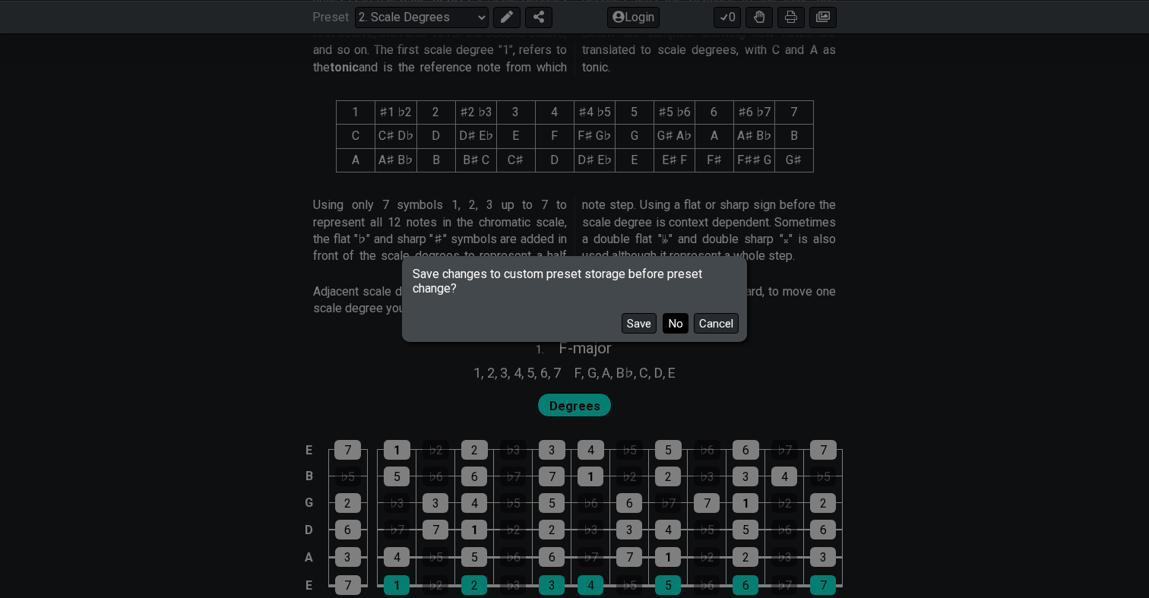
click at [672, 325] on button "No" at bounding box center [676, 323] width 26 height 21
select select "/user-defined"
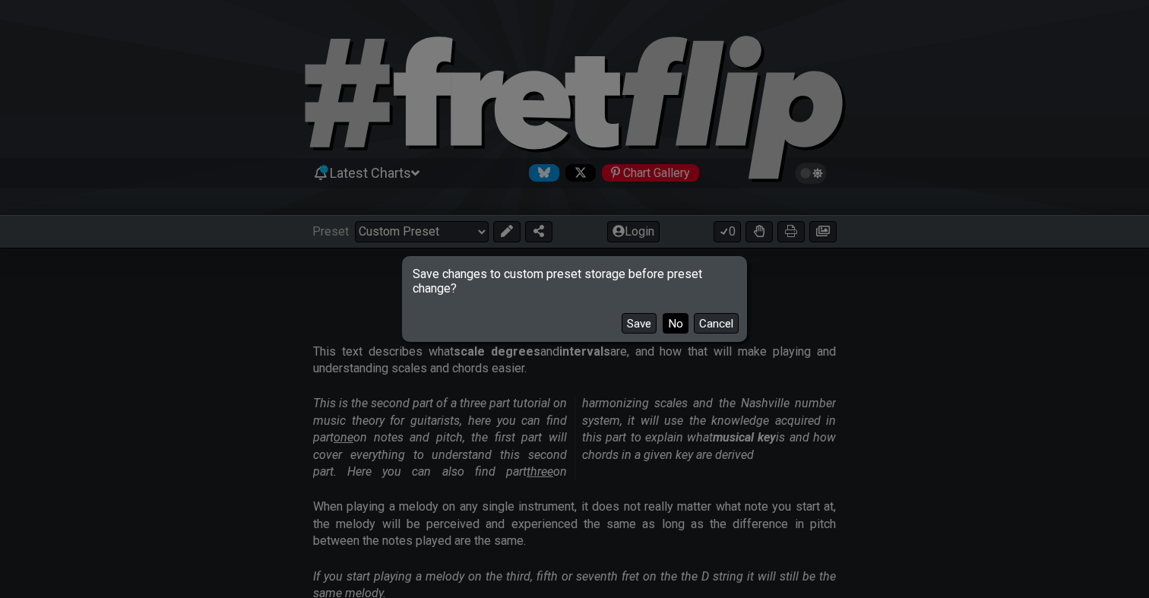
select select "A"
select select "C"
select select "A"
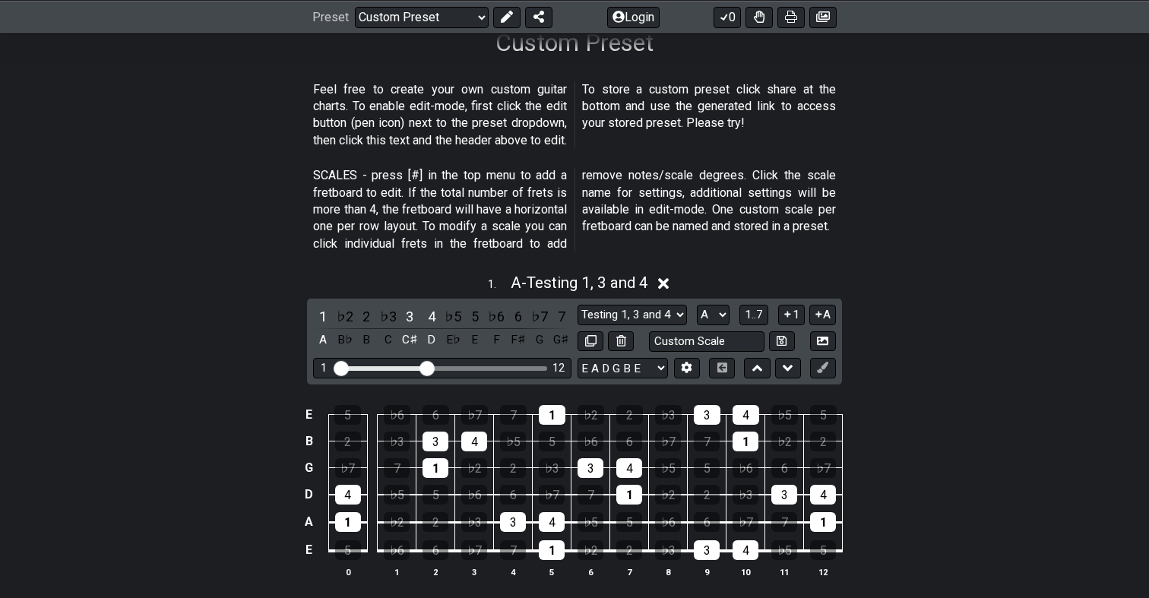
scroll to position [265, 0]
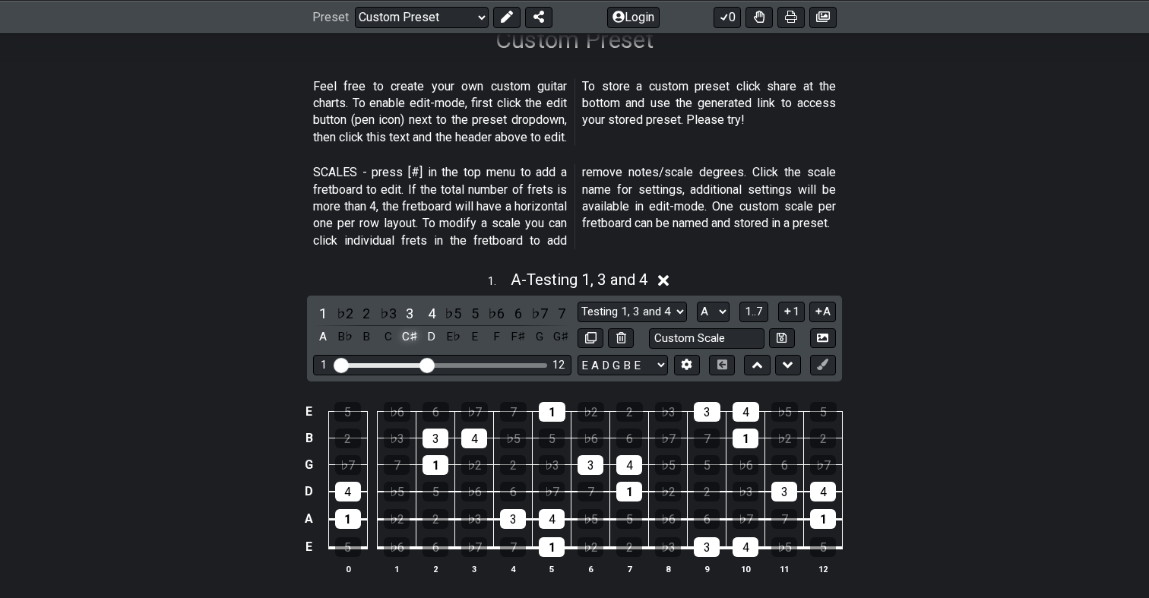
click at [404, 332] on div "C♯" at bounding box center [410, 337] width 20 height 21
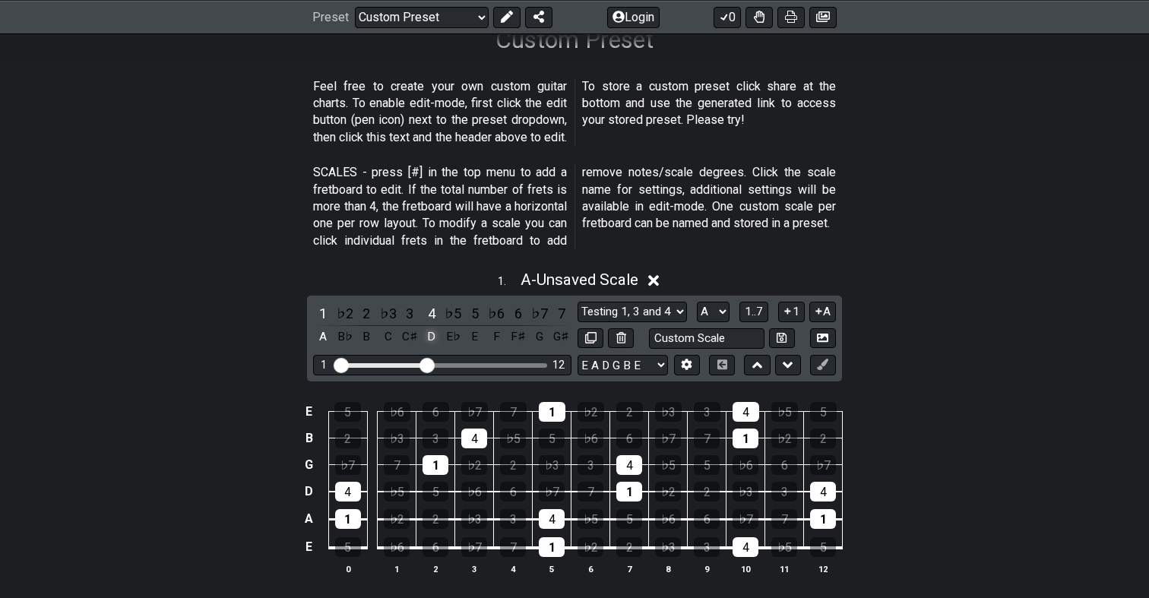
click at [429, 332] on div "D" at bounding box center [432, 337] width 20 height 21
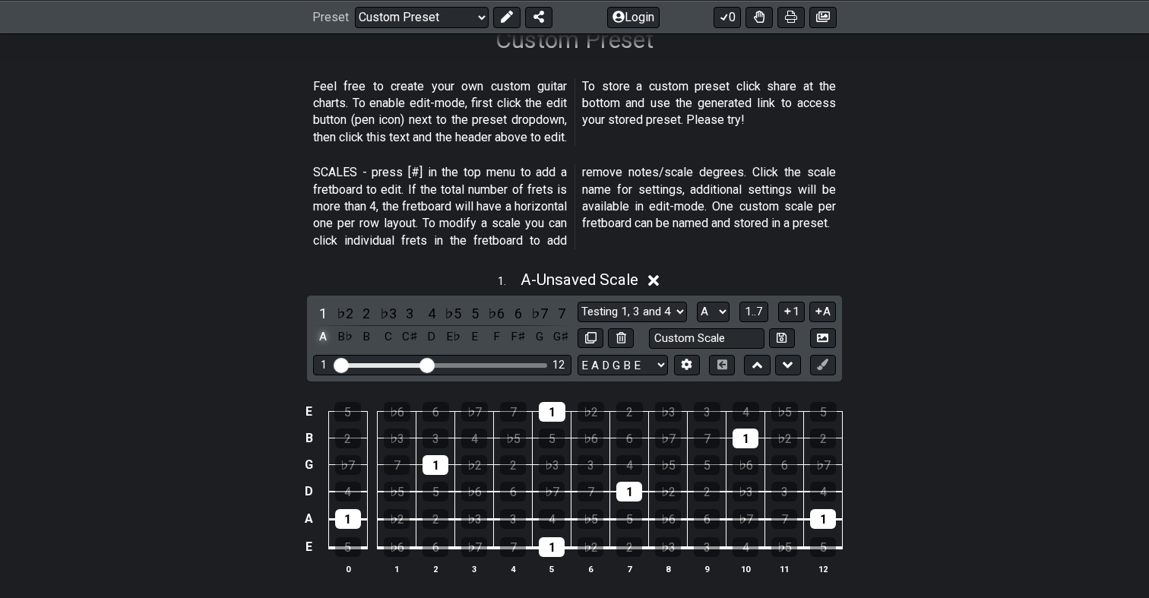
click at [325, 341] on div "A" at bounding box center [323, 337] width 20 height 21
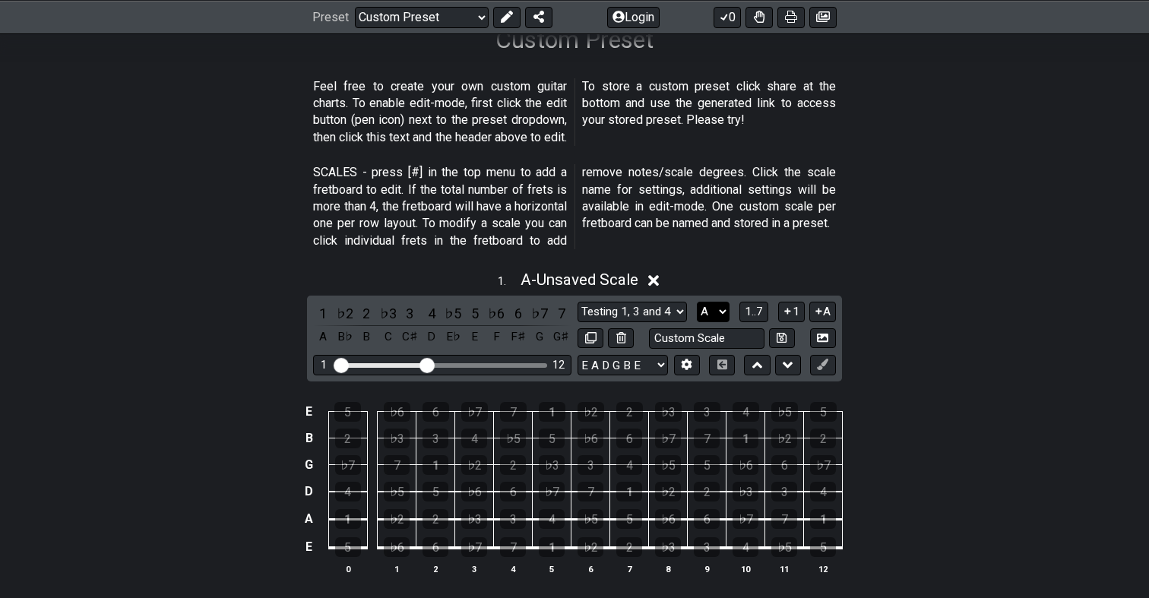
select select "D#"
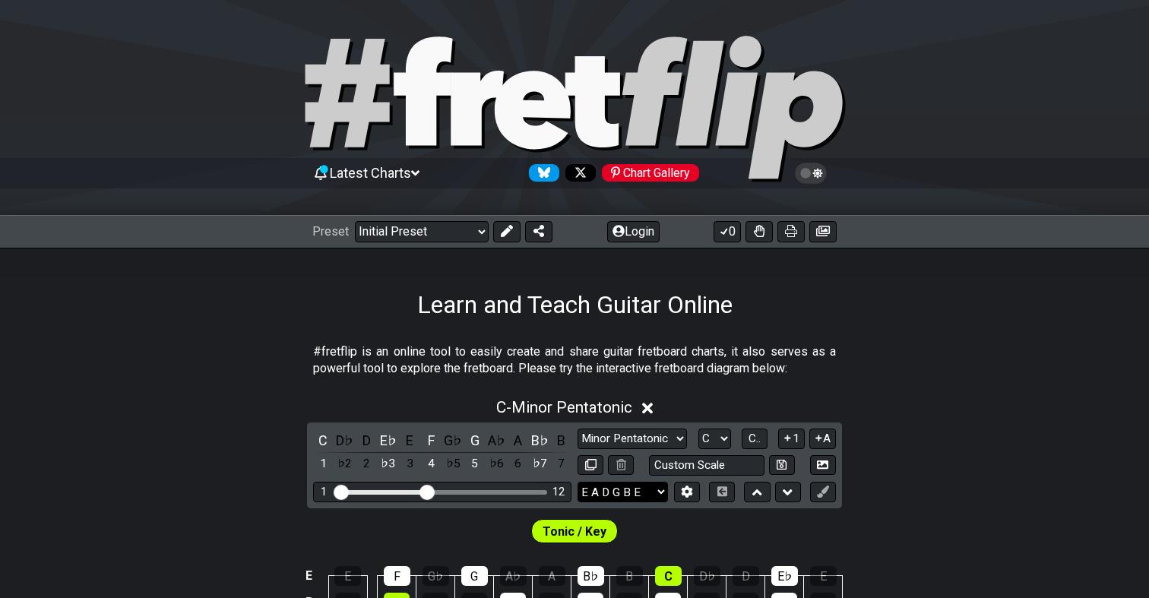
scroll to position [265, 0]
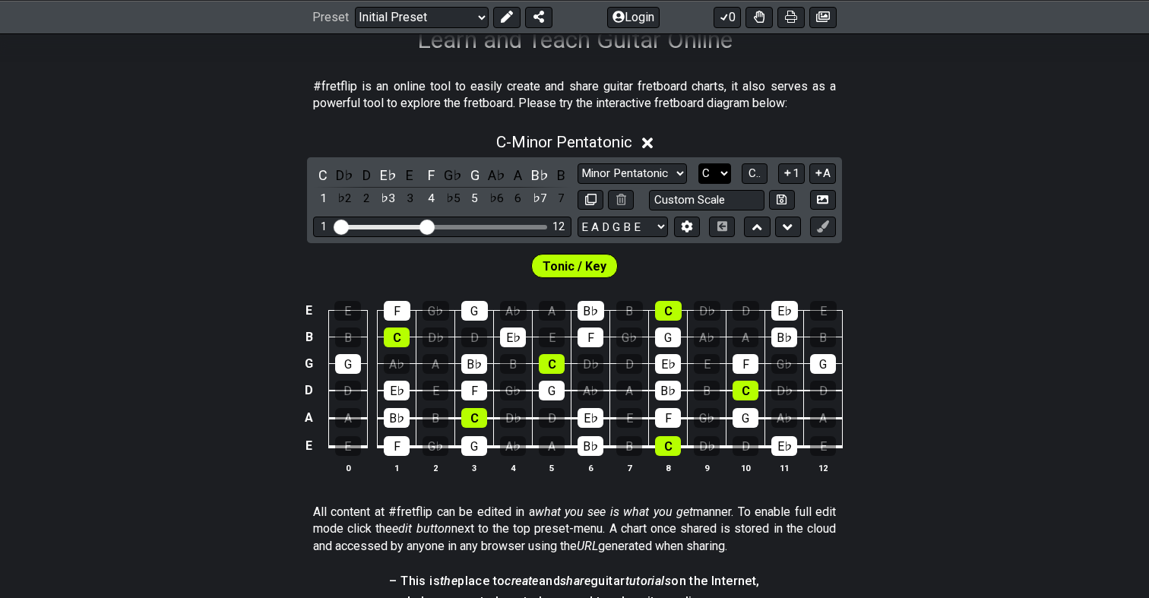
select select "D#"
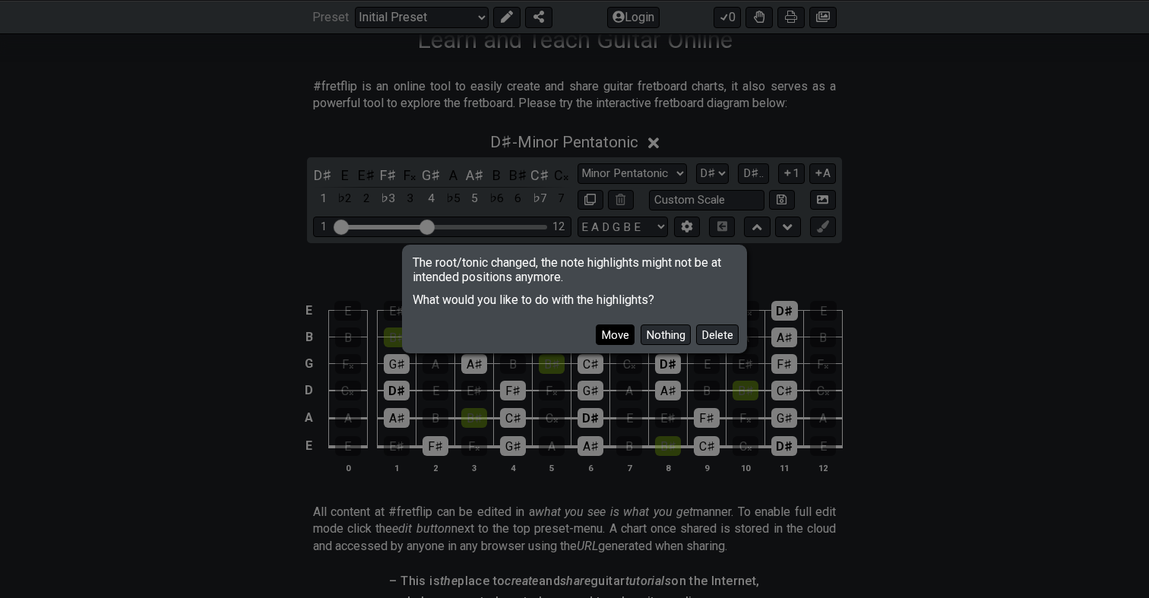
click at [617, 336] on button "Move" at bounding box center [615, 335] width 39 height 21
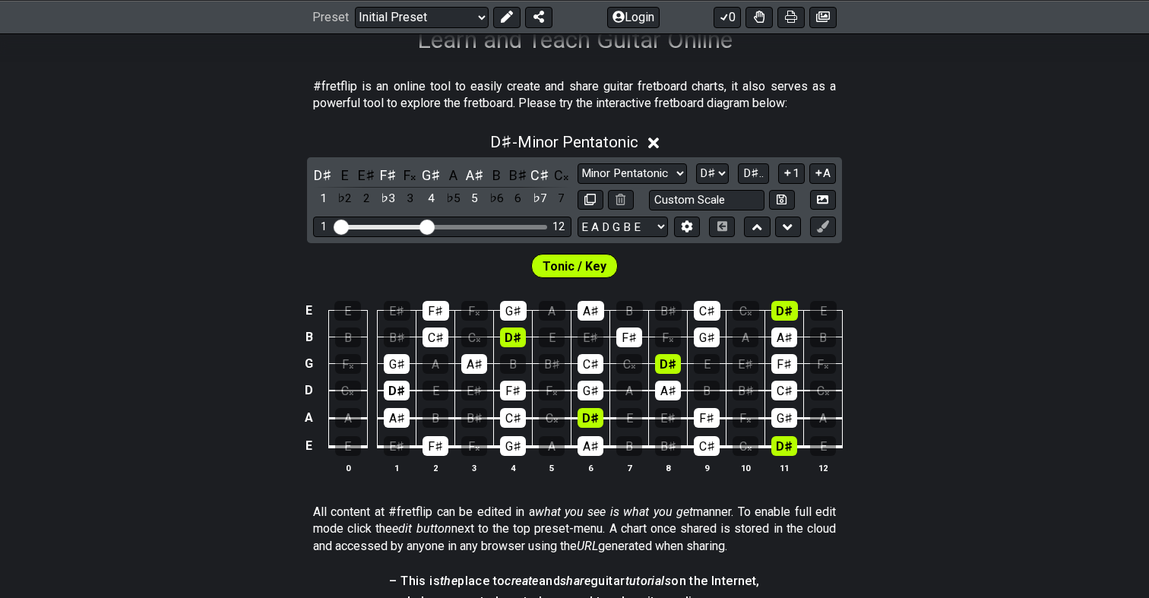
click at [724, 126] on div "D♯ - Minor Pentatonic" at bounding box center [574, 138] width 1149 height 28
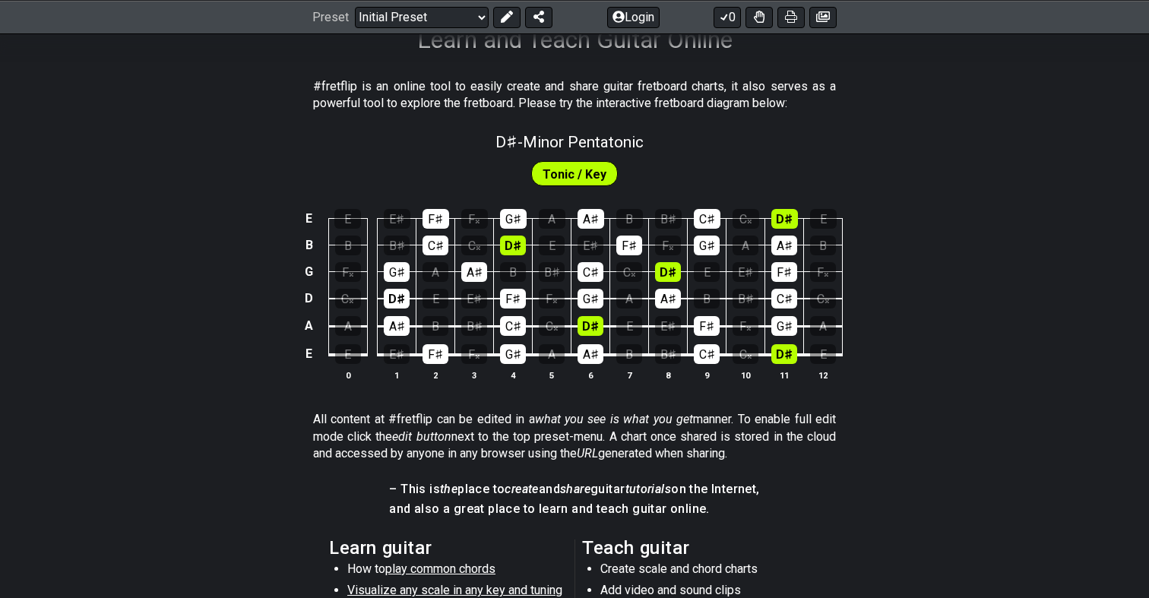
click at [724, 126] on div "D♯ - Minor Pentatonic" at bounding box center [574, 137] width 1149 height 27
select select "D#"
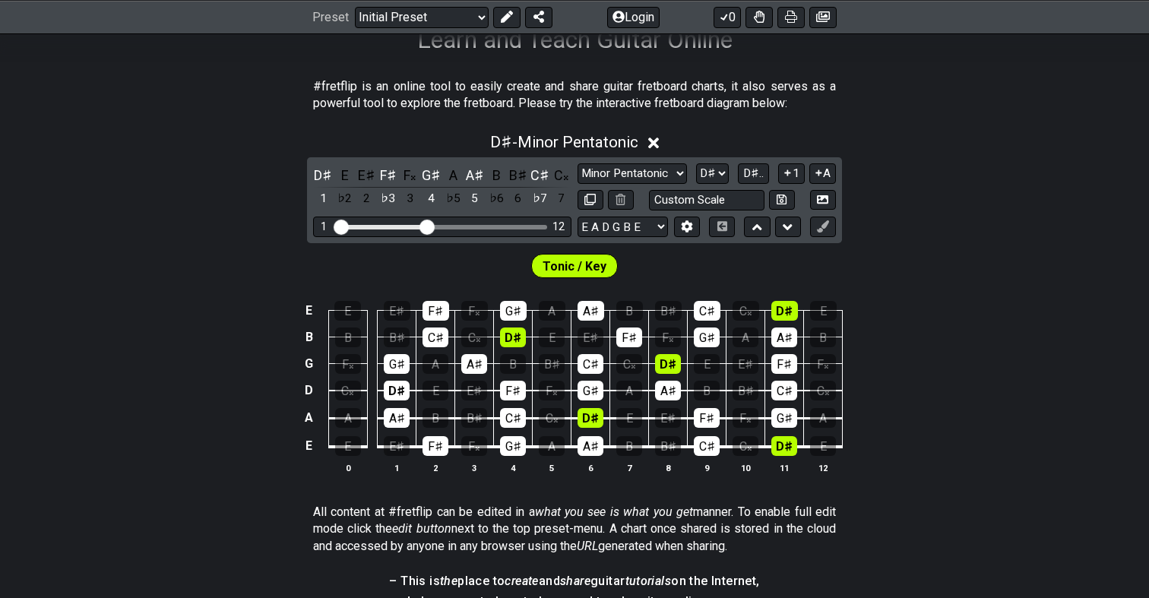
click at [724, 126] on div "D♯ - Minor Pentatonic" at bounding box center [574, 138] width 1149 height 28
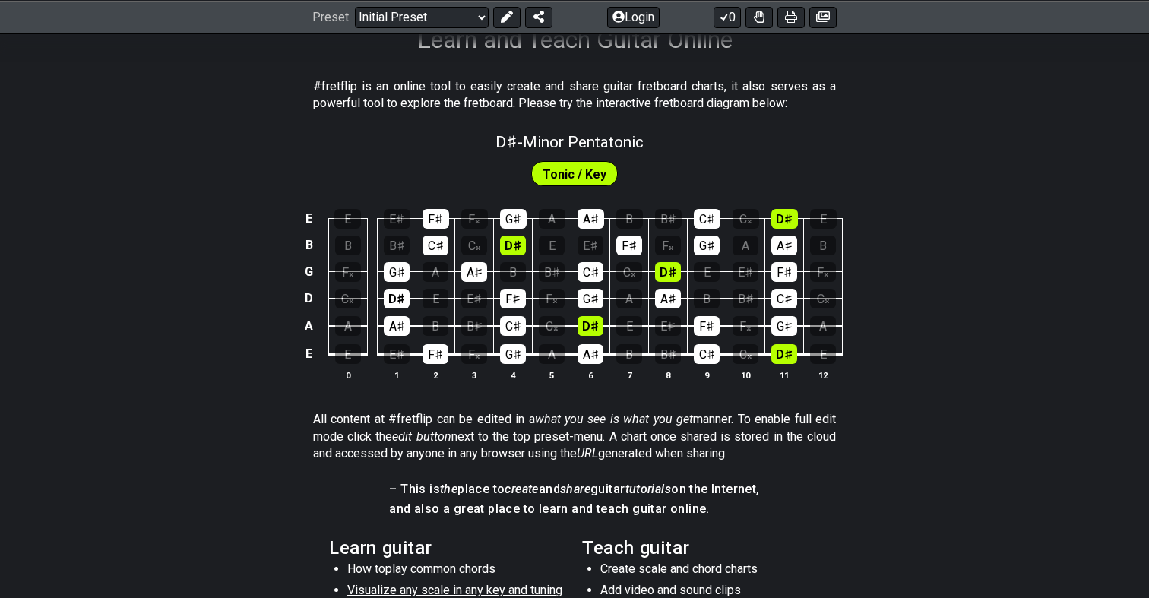
click at [571, 170] on span "Tonic / Key" at bounding box center [575, 174] width 64 height 22
click at [665, 131] on div "D♯ - Minor Pentatonic" at bounding box center [574, 137] width 1149 height 27
select select "D#"
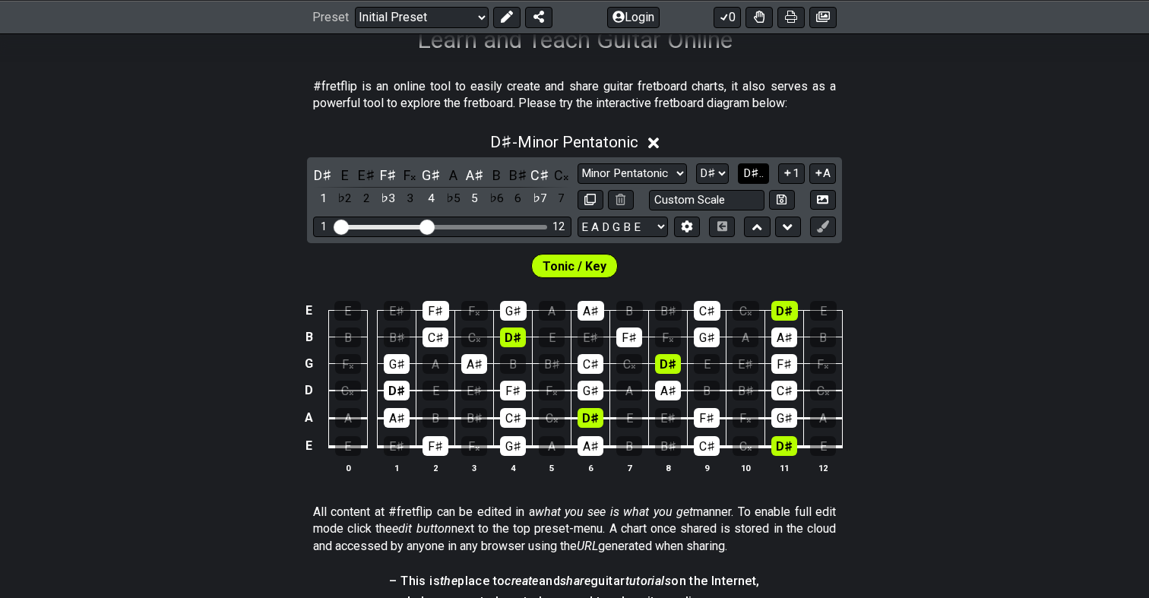
click at [756, 179] on span "D♯.." at bounding box center [753, 173] width 21 height 14
click at [756, 179] on span "1..7" at bounding box center [754, 173] width 18 height 14
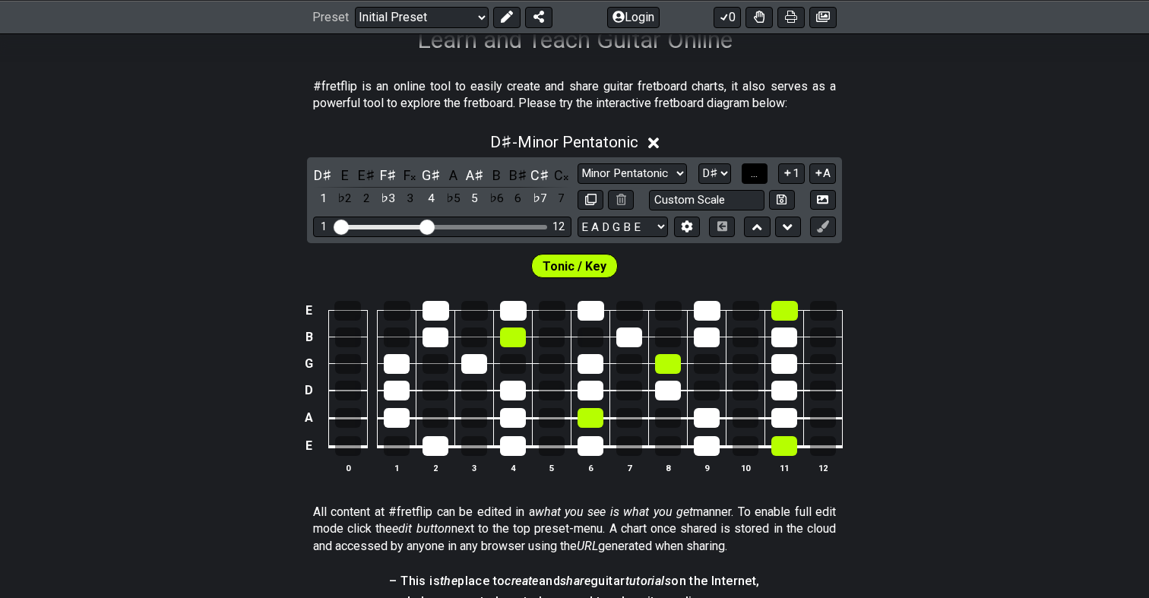
click at [756, 179] on span "..." at bounding box center [754, 173] width 7 height 14
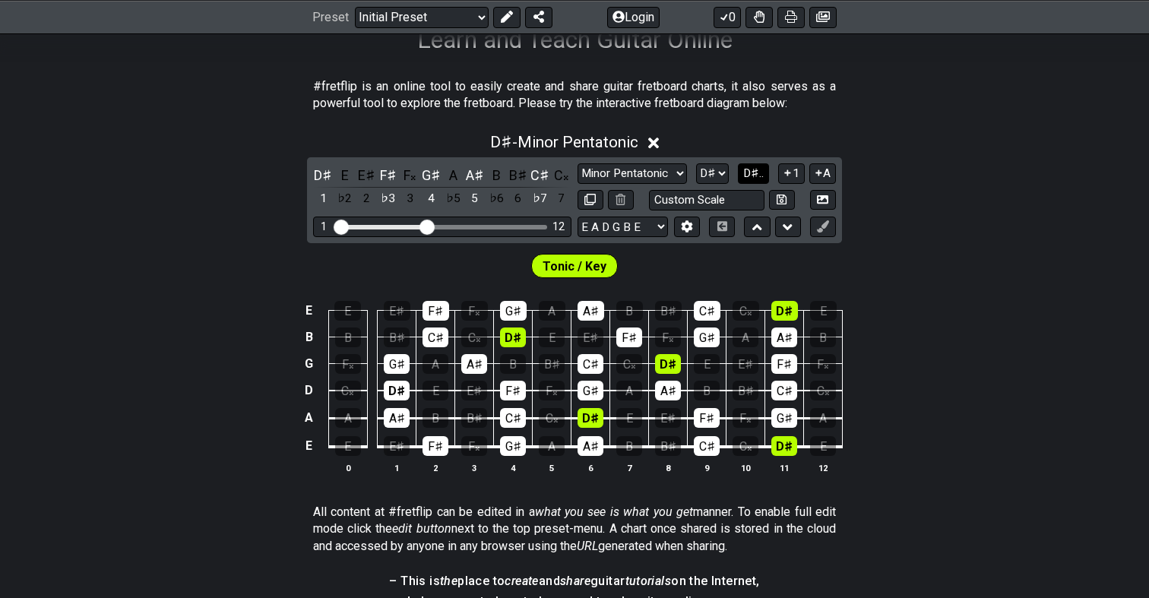
click at [756, 179] on span "D♯.." at bounding box center [753, 173] width 21 height 14
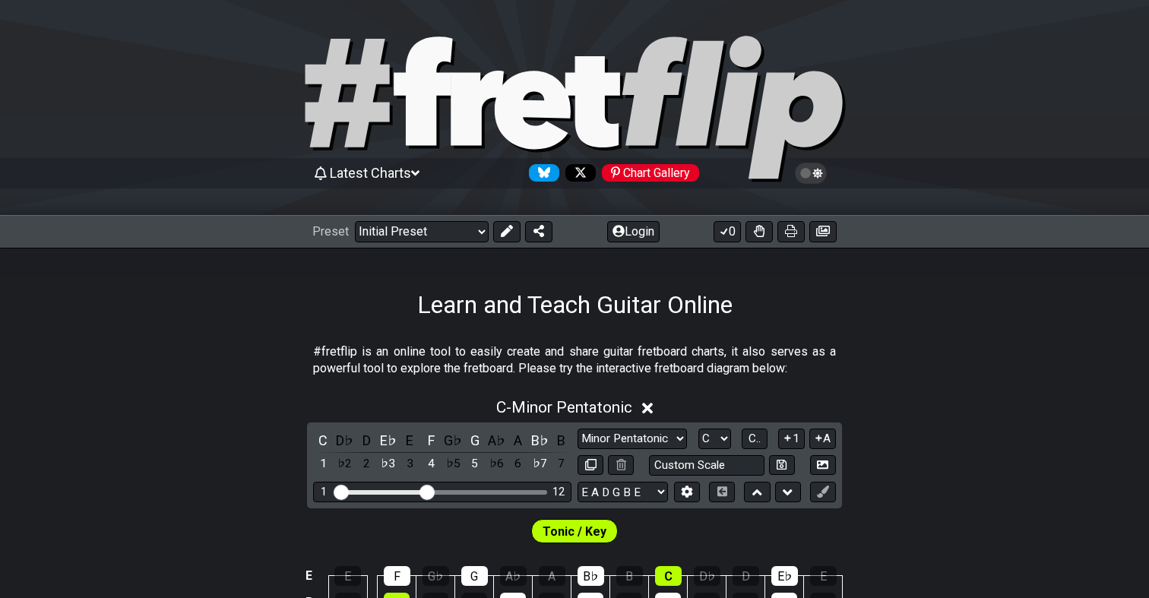
scroll to position [265, 0]
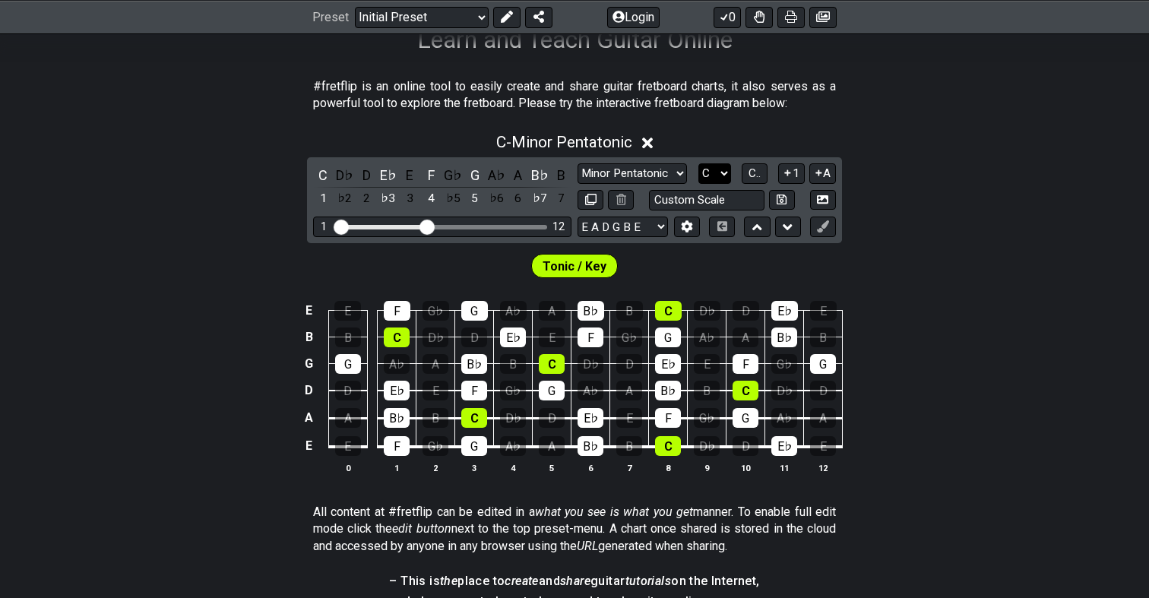
select select "D#"
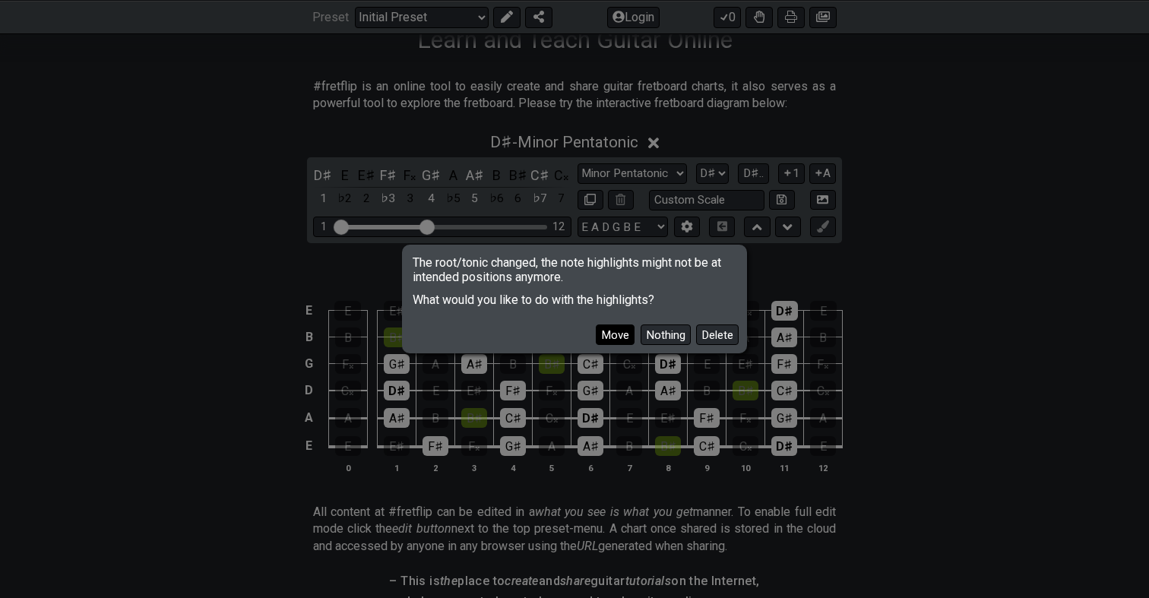
click at [616, 333] on button "Move" at bounding box center [615, 335] width 39 height 21
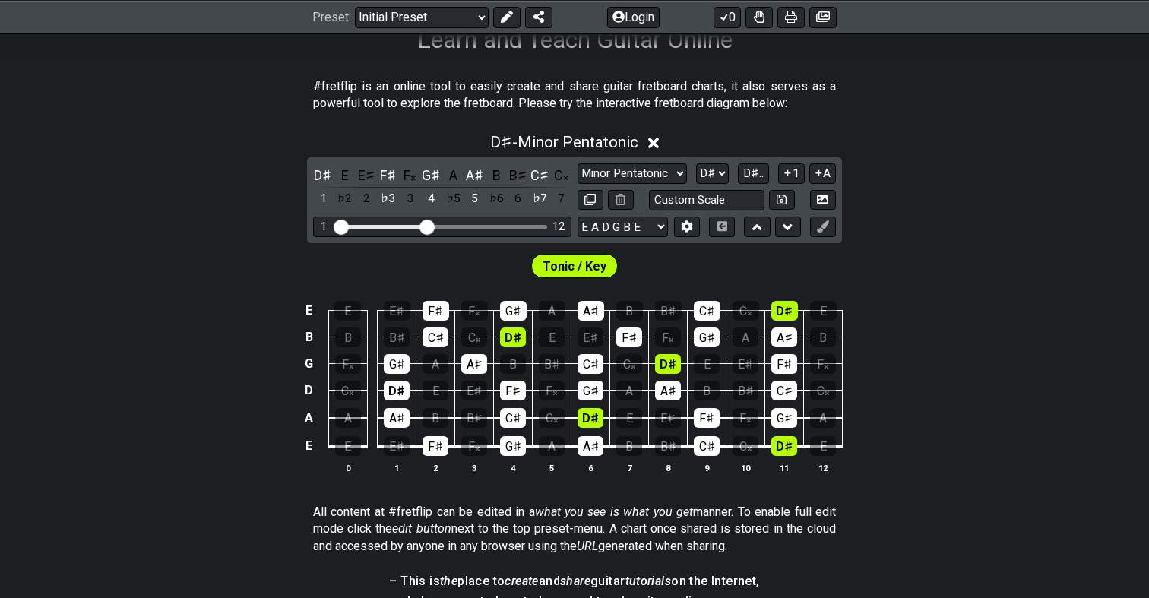
click at [597, 260] on span "Tonic / Key" at bounding box center [575, 266] width 64 height 22
select select "Minor Pentatonic"
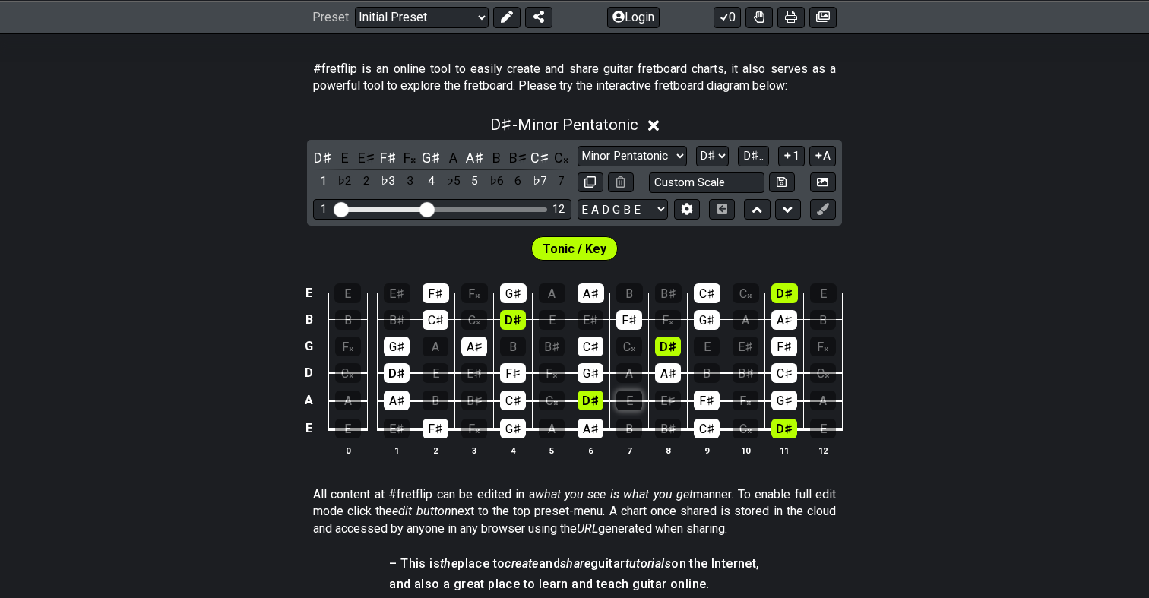
scroll to position [282, 0]
click at [707, 144] on div "D♯ E E♯ F♯ F𝄪 G♯ A A♯ B B♯ C♯ C𝄪 1 ♭2 2 ♭3 3 4 ♭5 5 ♭6 6 ♭7 7 Minor Pentatonic …" at bounding box center [574, 184] width 535 height 86
select select "D"
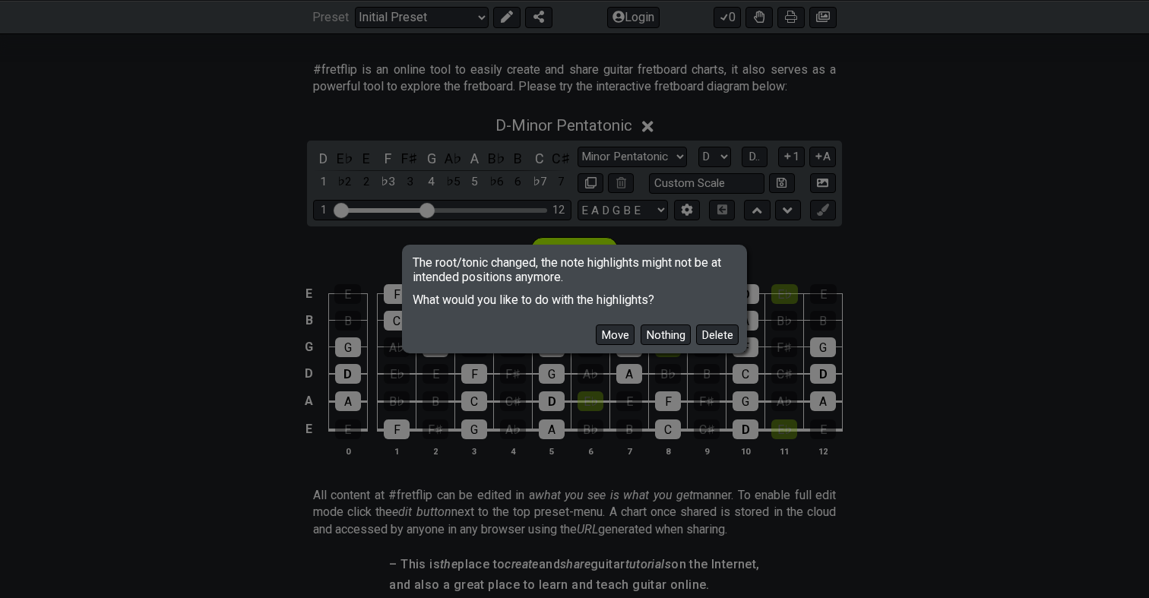
click at [654, 154] on div "The root/tonic changed, the note highlights might not be at intended positions …" at bounding box center [574, 299] width 1149 height 598
click at [613, 335] on button "Move" at bounding box center [615, 335] width 39 height 21
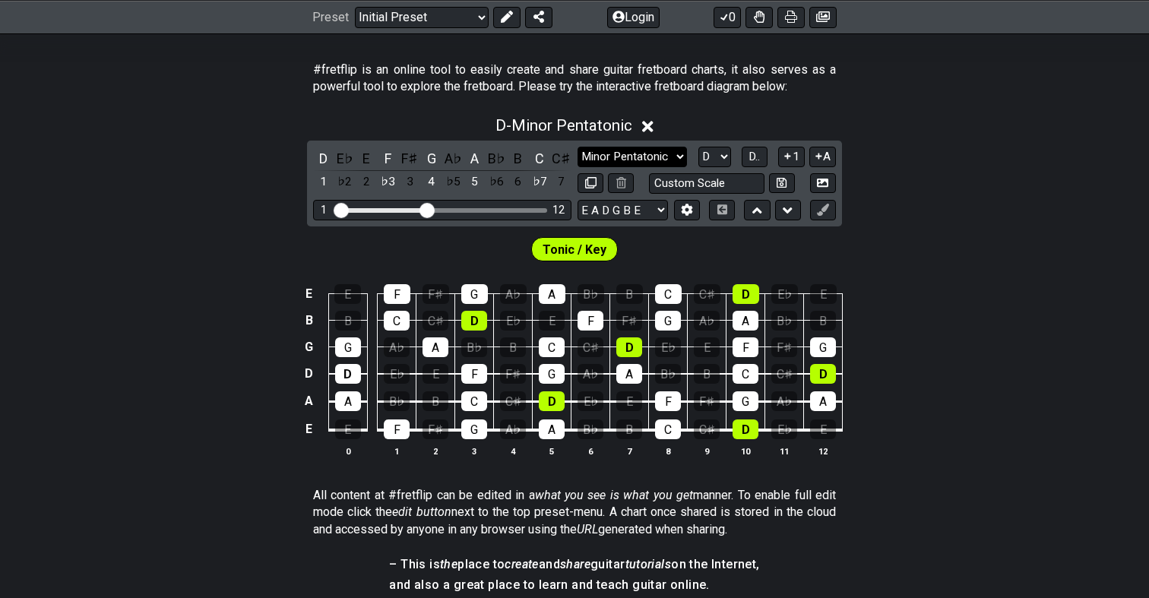
select select "Major Pentatonic"
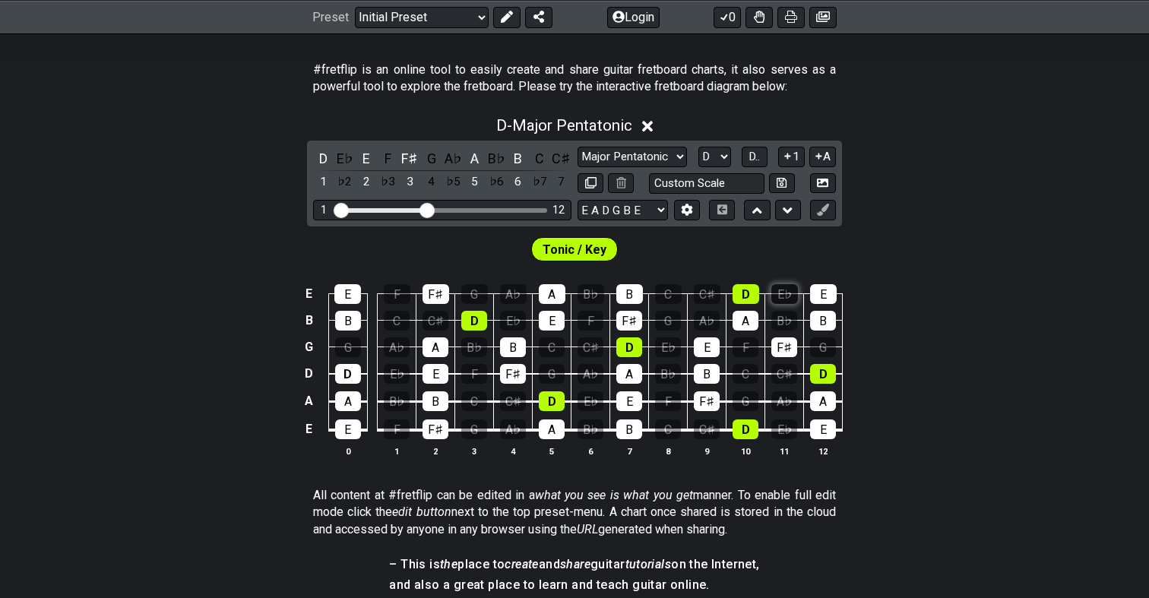
drag, startPoint x: 789, startPoint y: 150, endPoint x: 789, endPoint y: 296, distance: 145.2
click at [789, 296] on div "D - Major Pentatonic D E♭ E F F♯ G A♭ A B♭ B C C♯ 1 ♭2 2 ♭3 3 4 ♭5 5 ♭6 6 ♭7 7 …" at bounding box center [574, 292] width 1149 height 371
drag, startPoint x: 822, startPoint y: 156, endPoint x: 736, endPoint y: 127, distance: 90.6
click at [734, 126] on div "D - Major Pentatonic D E♭ E F F♯ G A♭ A B♭ B C C♯ 1 ♭2 2 ♭3 3 4 ♭5 5 ♭6 6 ♭7 7 …" at bounding box center [574, 292] width 1149 height 371
click at [760, 158] on span "D.." at bounding box center [754, 157] width 11 height 14
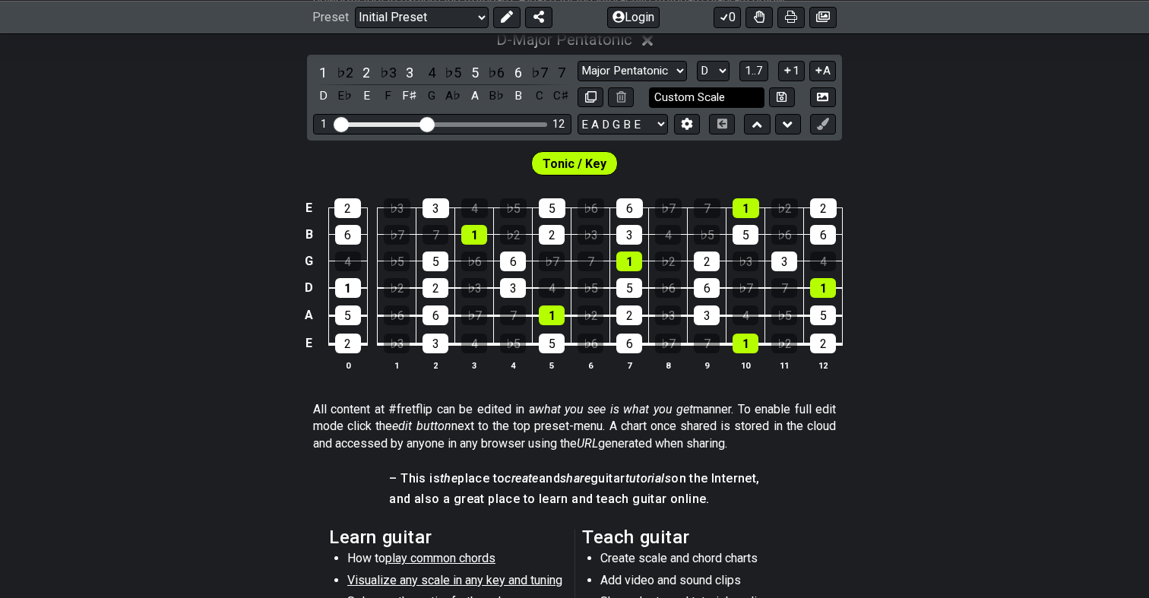
scroll to position [362, 0]
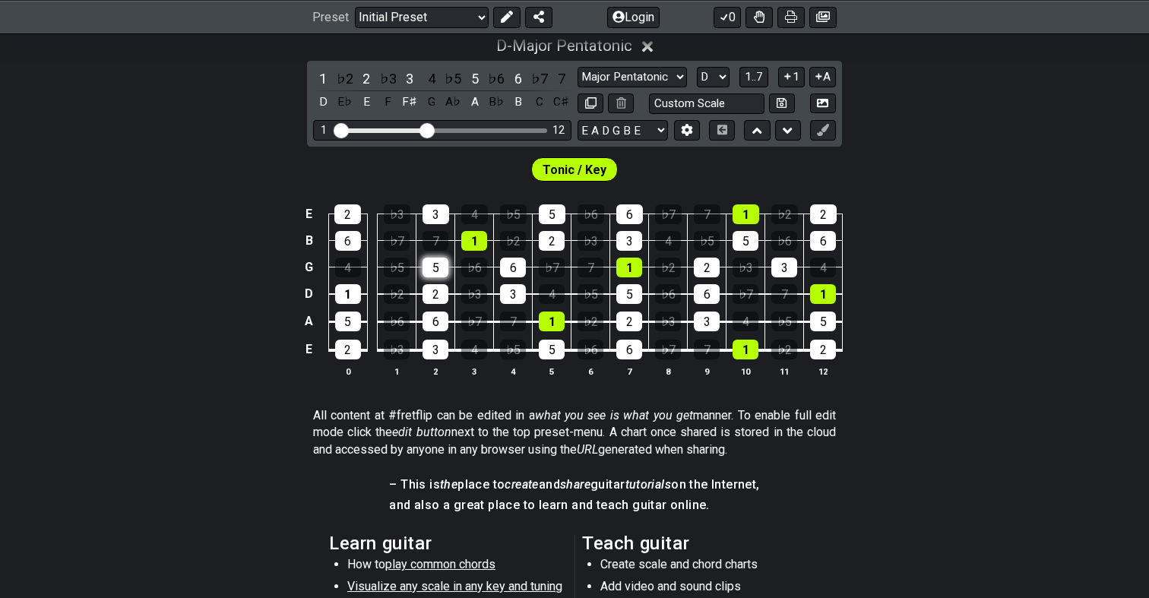
click at [429, 268] on div "5" at bounding box center [436, 268] width 26 height 20
click at [439, 271] on div "5" at bounding box center [436, 268] width 26 height 20
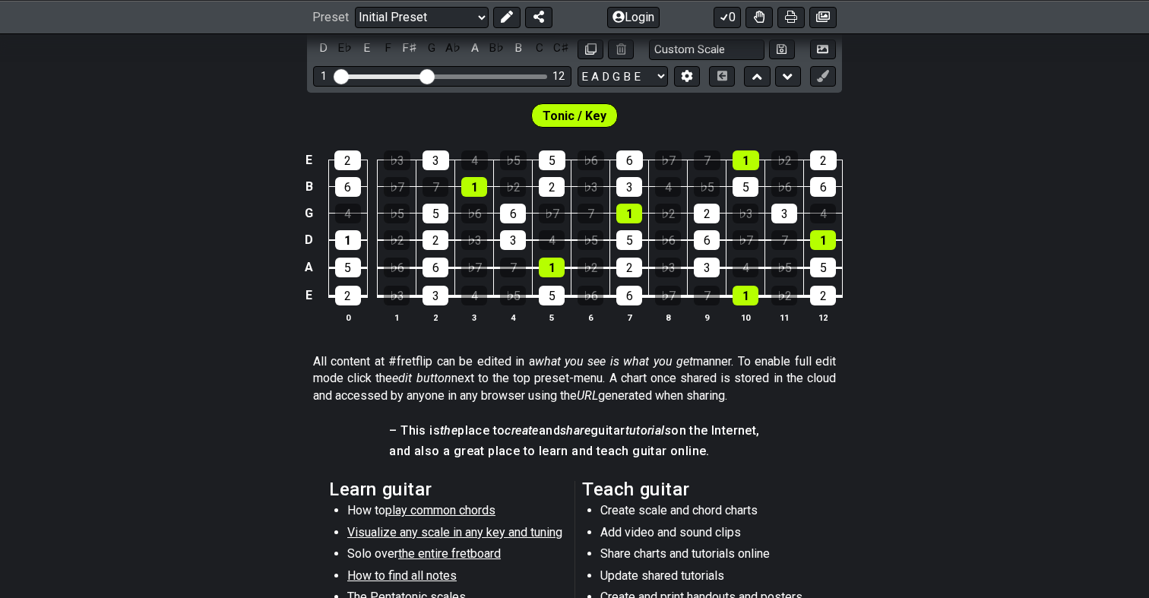
scroll to position [397, 0]
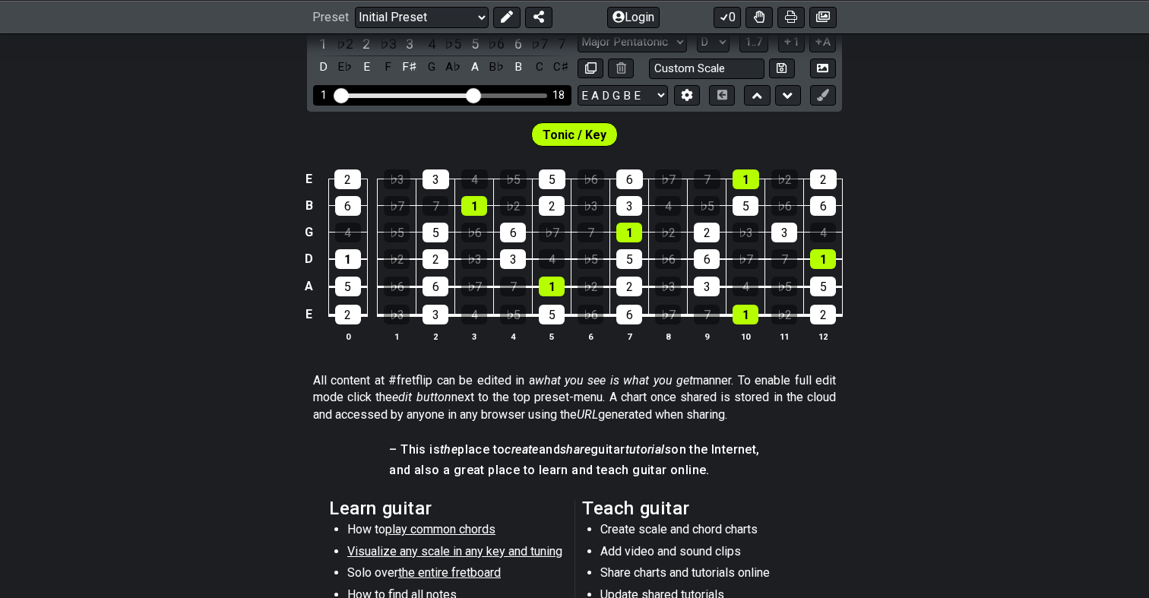
drag, startPoint x: 426, startPoint y: 89, endPoint x: 475, endPoint y: 97, distance: 49.4
click at [475, 94] on input "Visible fret range" at bounding box center [442, 94] width 216 height 0
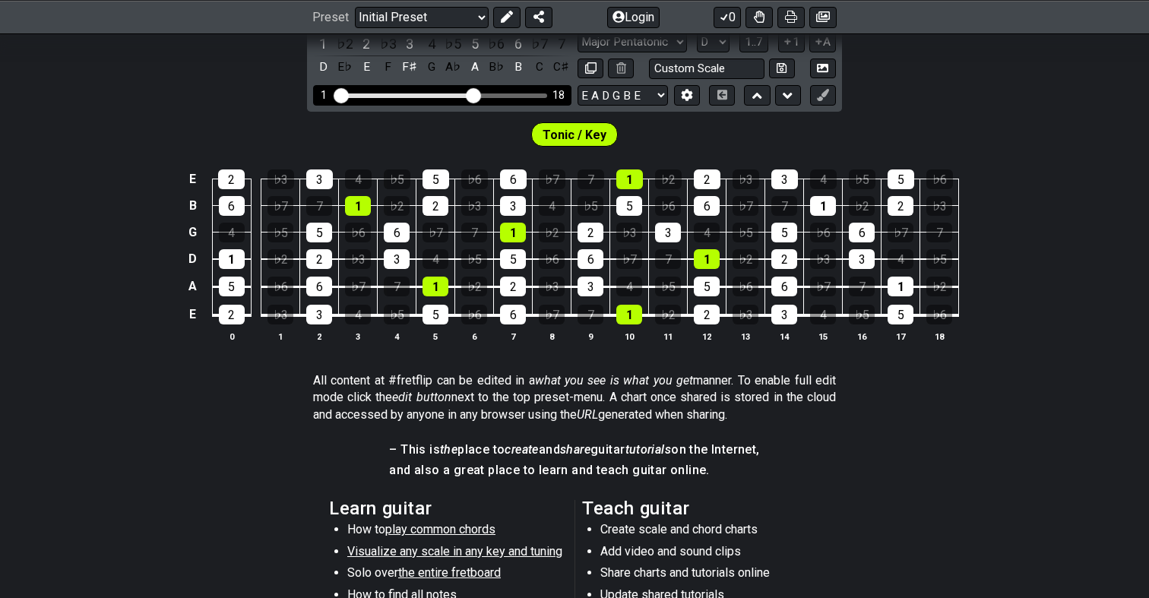
drag, startPoint x: 479, startPoint y: 89, endPoint x: 413, endPoint y: 96, distance: 66.5
click at [413, 96] on div "1 18" at bounding box center [442, 95] width 258 height 21
drag, startPoint x: 474, startPoint y: 93, endPoint x: 426, endPoint y: 100, distance: 48.4
click at [426, 94] on input "Visible fret range" at bounding box center [442, 94] width 216 height 0
